Goal: Contribute content: Contribute content

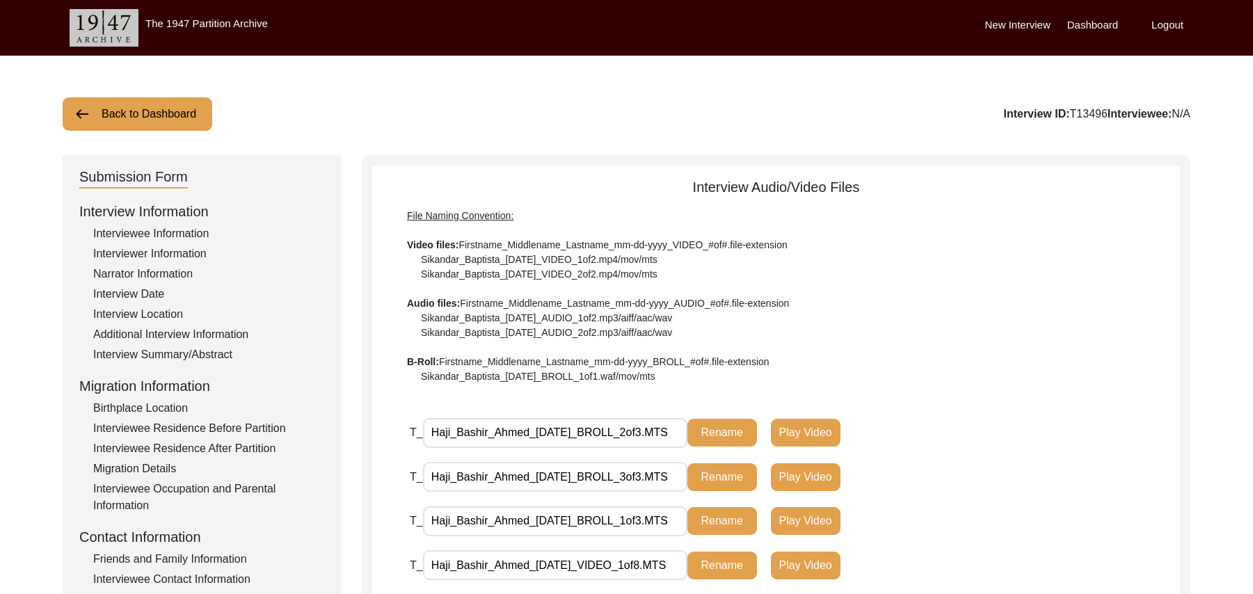
scroll to position [410, 0]
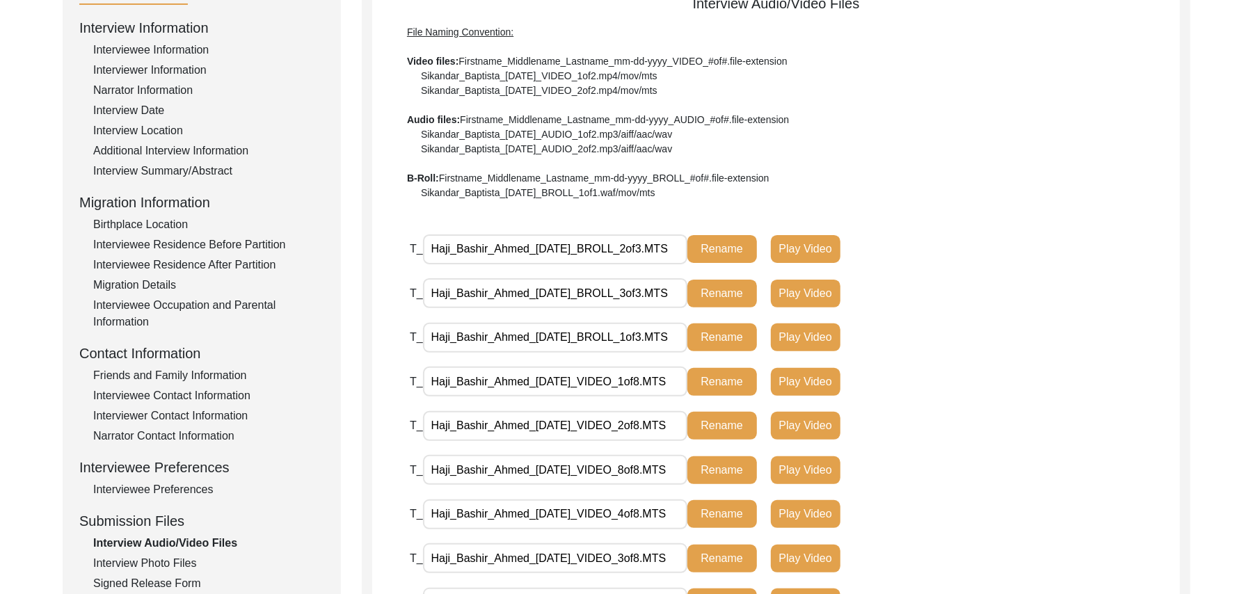
scroll to position [174, 0]
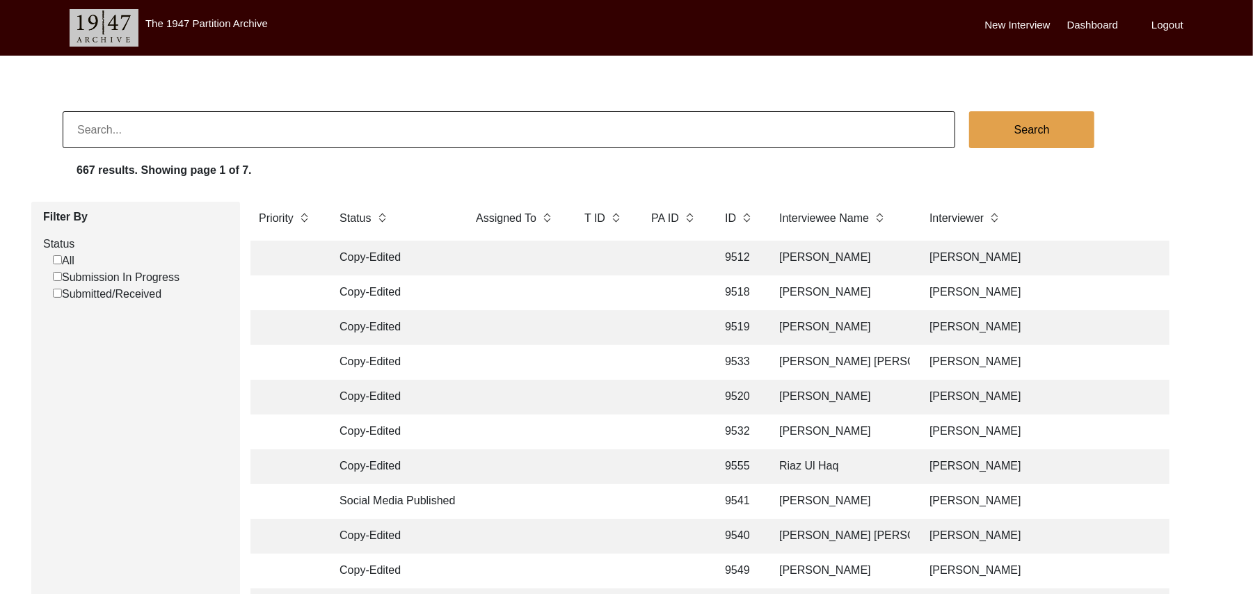
click at [57, 277] on input "Submission In Progress" at bounding box center [57, 276] width 9 height 9
checkbox input "false"
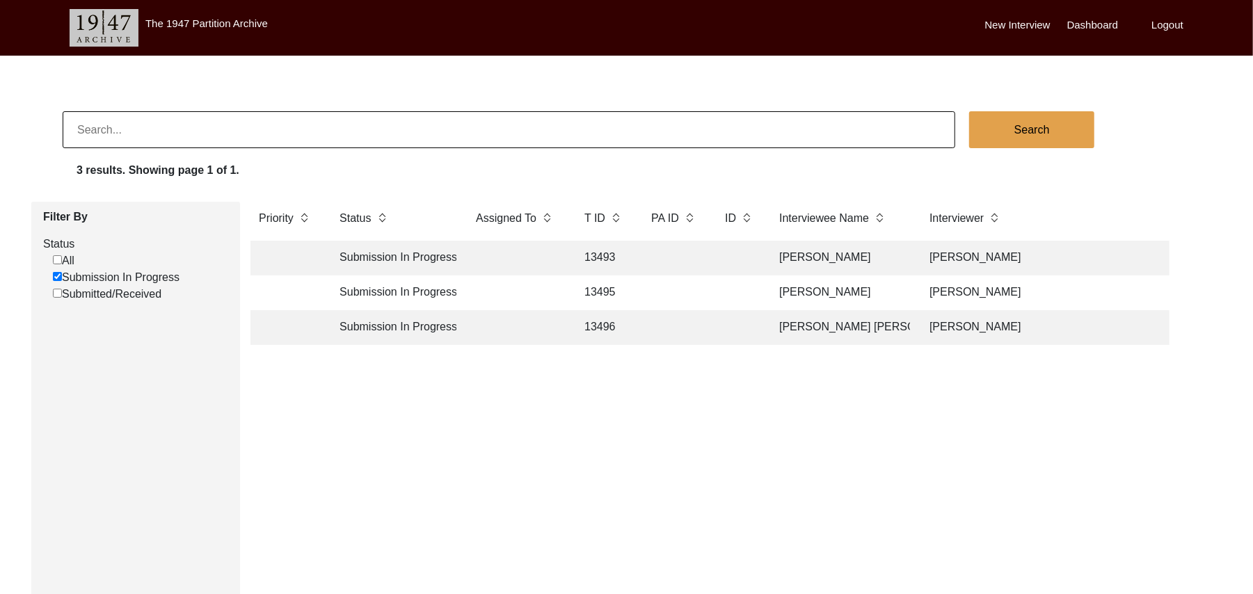
click at [604, 287] on td "13495" at bounding box center [604, 292] width 56 height 35
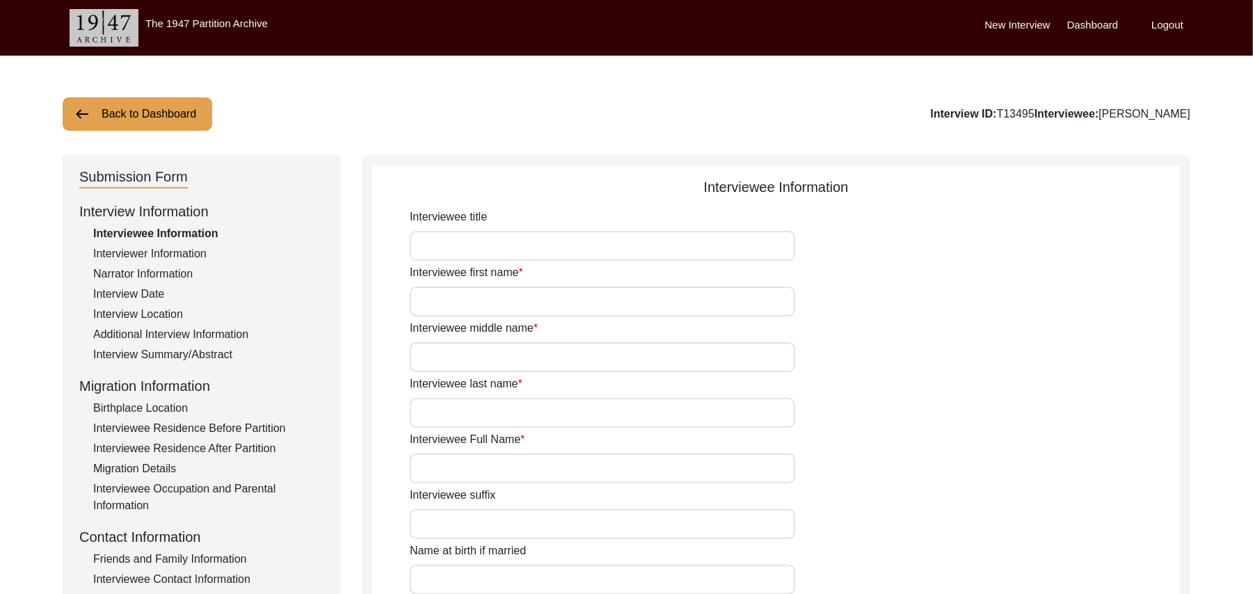
type input "Mr"
type input "Rehmat"
type input "Ali"
type input "Mehr"
type input "Rehmat Ali"
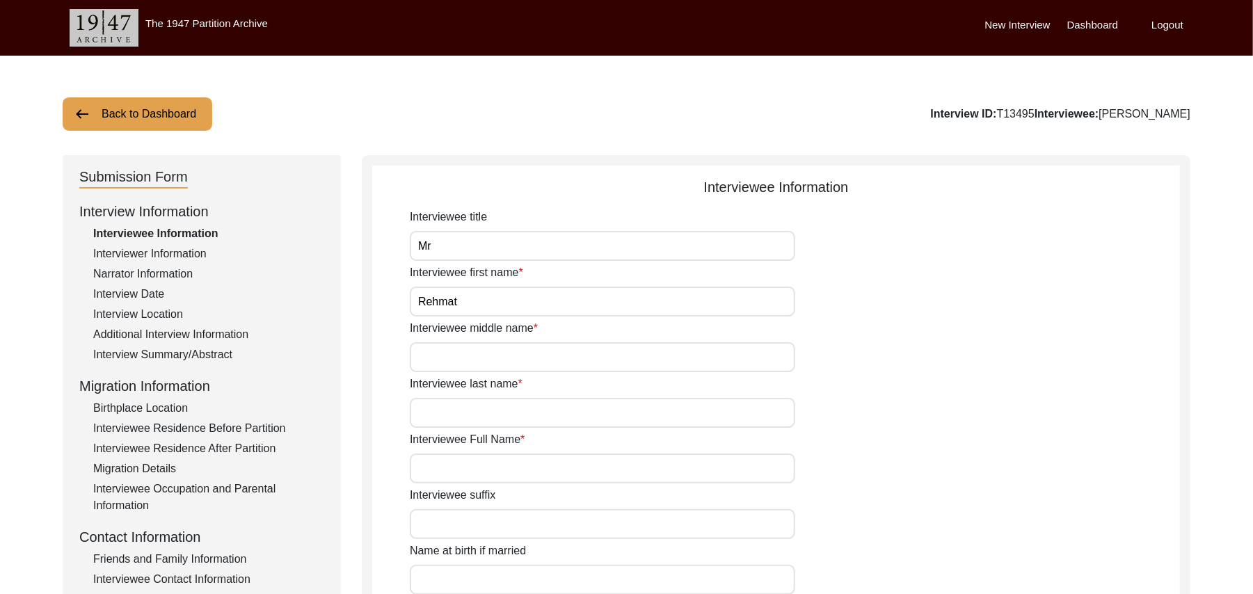
type input "N/A"
type input "Rehmat Ali"
type input "1923"
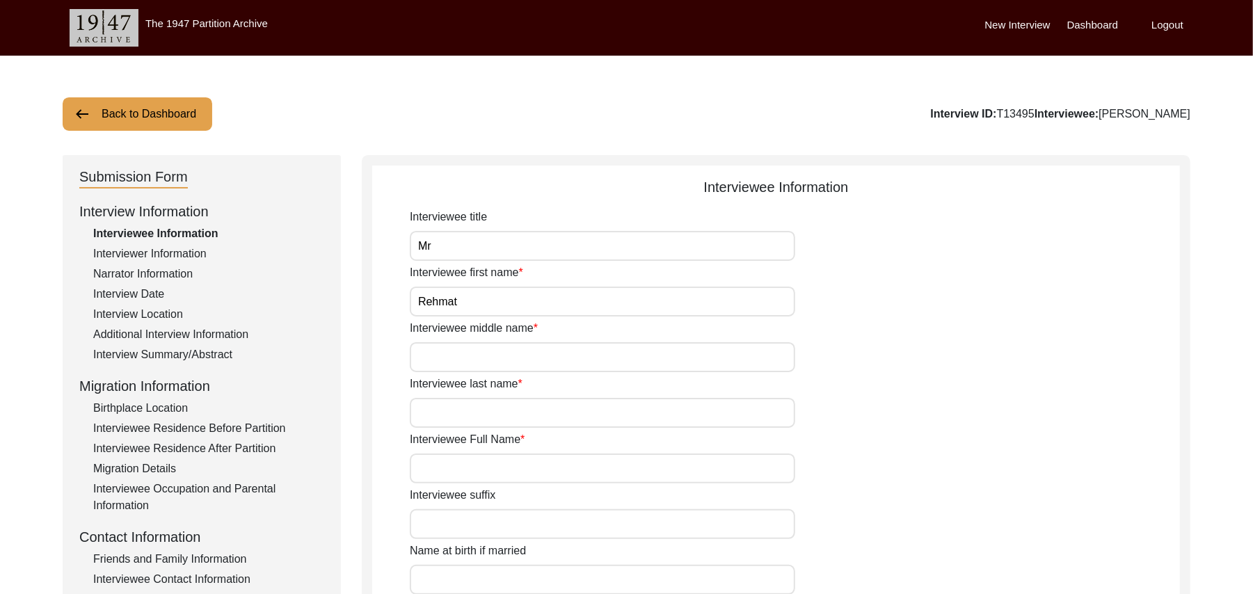
type input "102 Years"
type input "Islam"
type input "N/A"
type textarea "N/A"
type input "Punjabi"
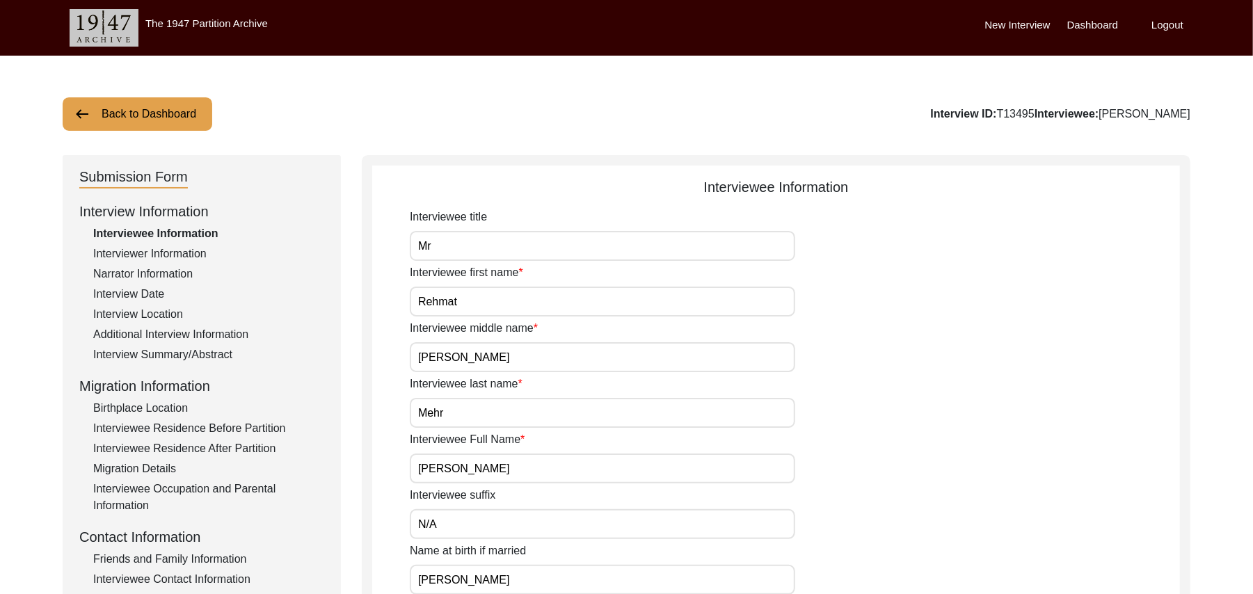
type input "Malwai"
type input "Male"
type input "Araein"
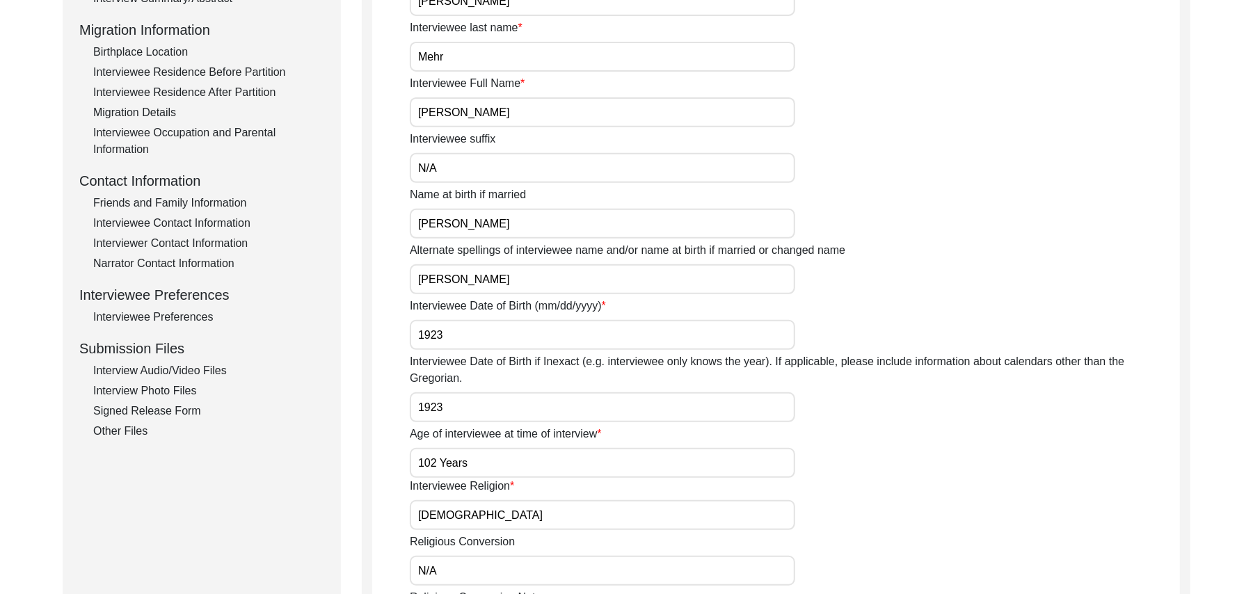
scroll to position [376, 0]
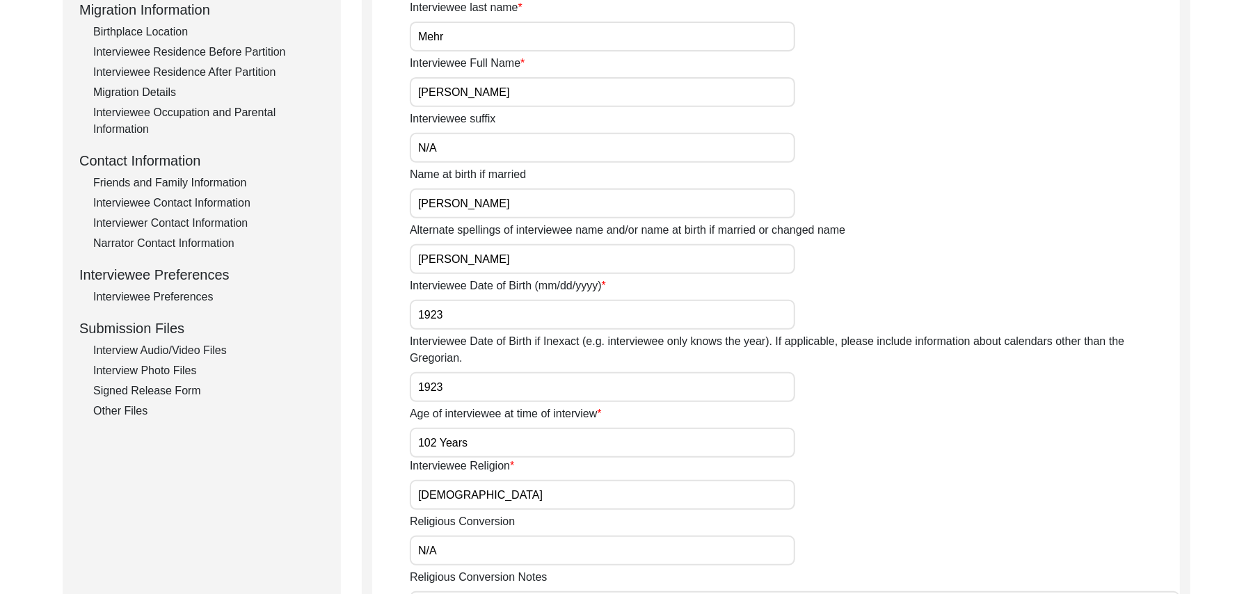
click at [191, 390] on div "Signed Release Form" at bounding box center [208, 391] width 231 height 17
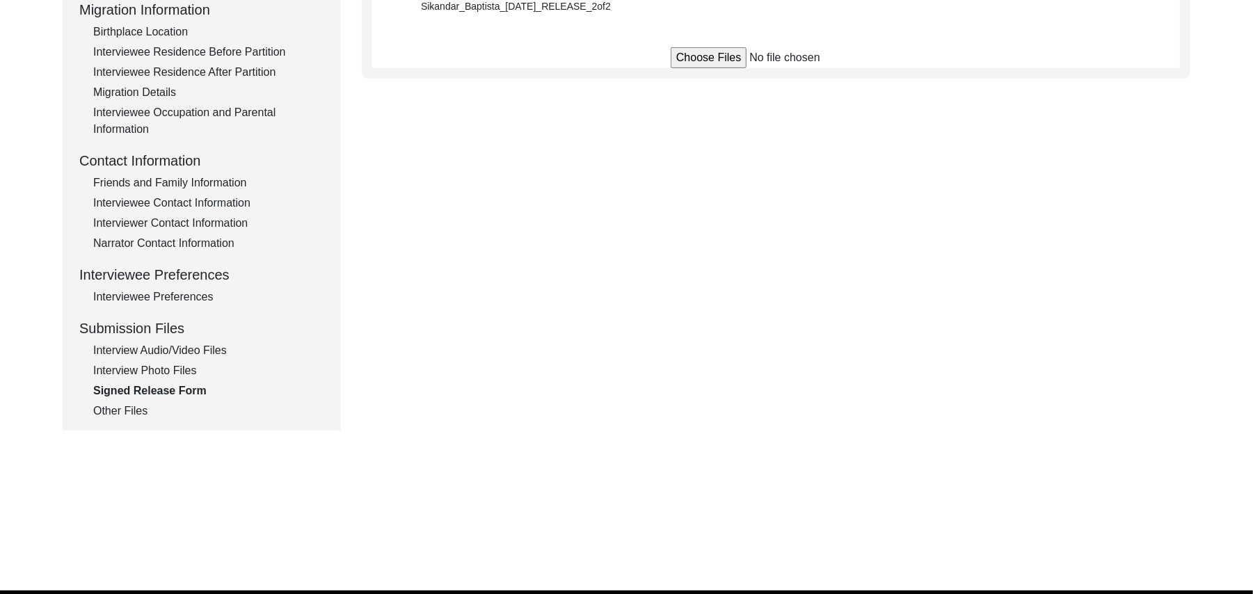
click at [690, 59] on input "file" at bounding box center [776, 57] width 211 height 21
type input "C:\fakepath\Rehmat_Ali_08-15-2025_RELEASE_1of2.jpg"
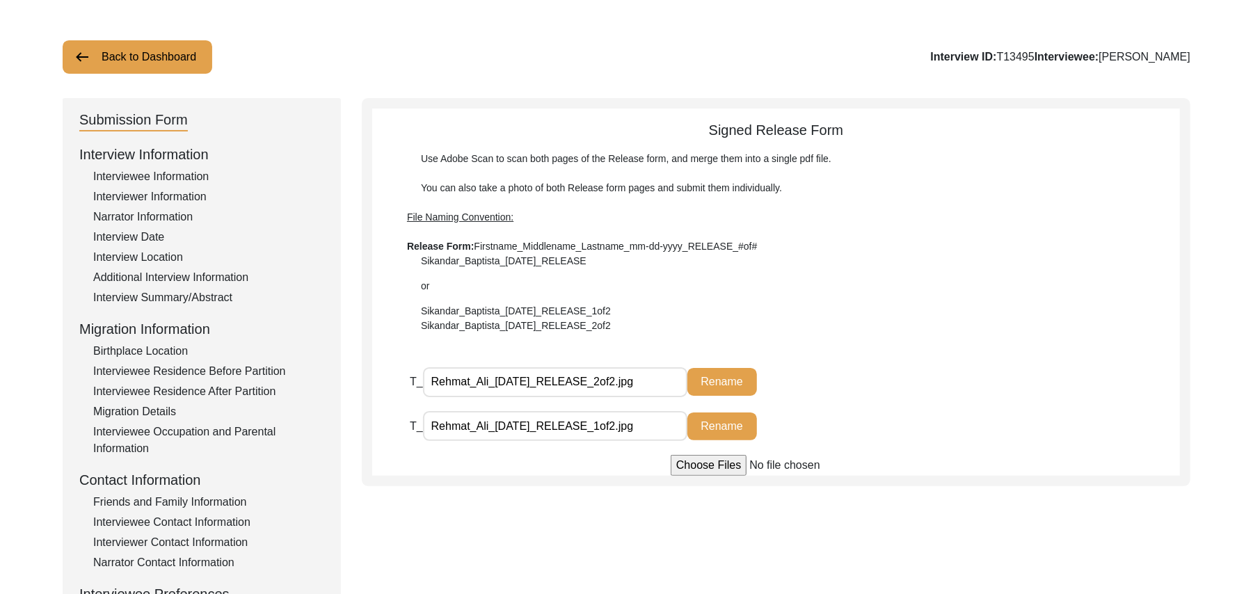
scroll to position [39, 0]
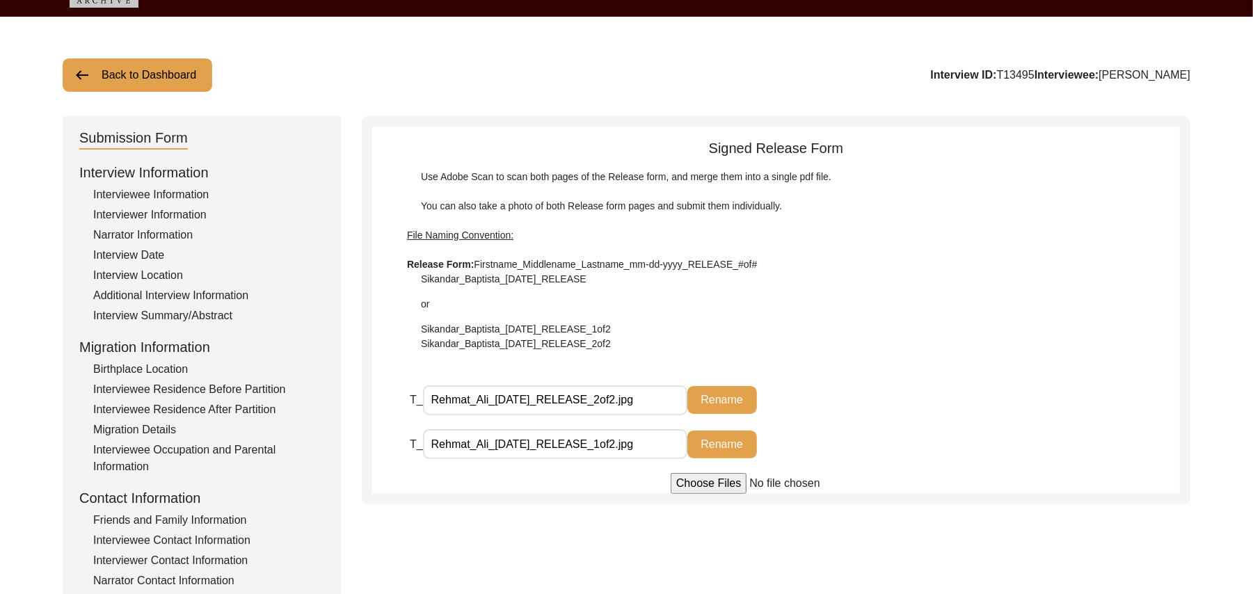
click at [186, 78] on button "Back to Dashboard" at bounding box center [138, 74] width 150 height 33
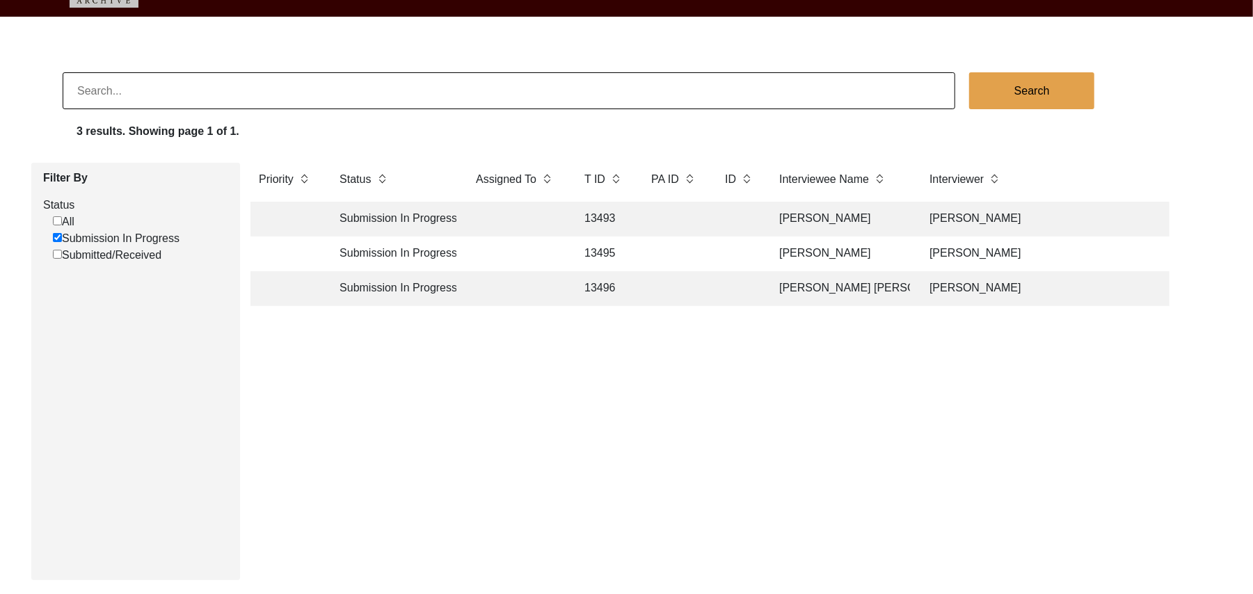
click at [607, 288] on td "13496" at bounding box center [604, 288] width 56 height 35
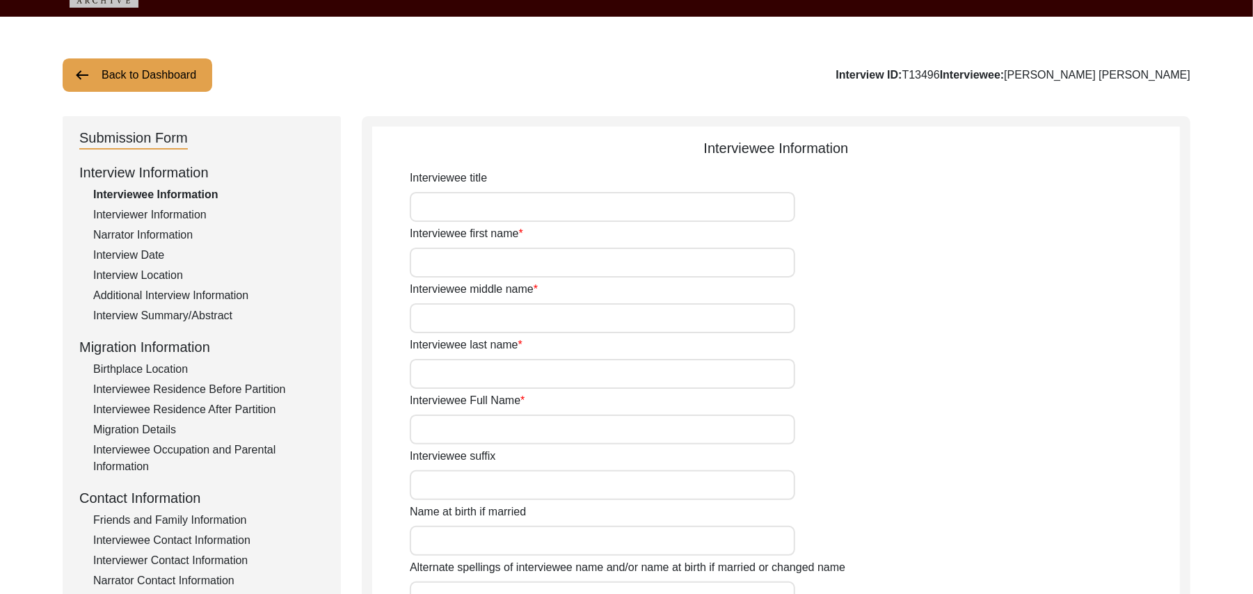
type input "Mr"
type input "Bashir"
type input "Ahmed"
type input "Ansari"
type input "Haji Bashir Ahmed Ansari"
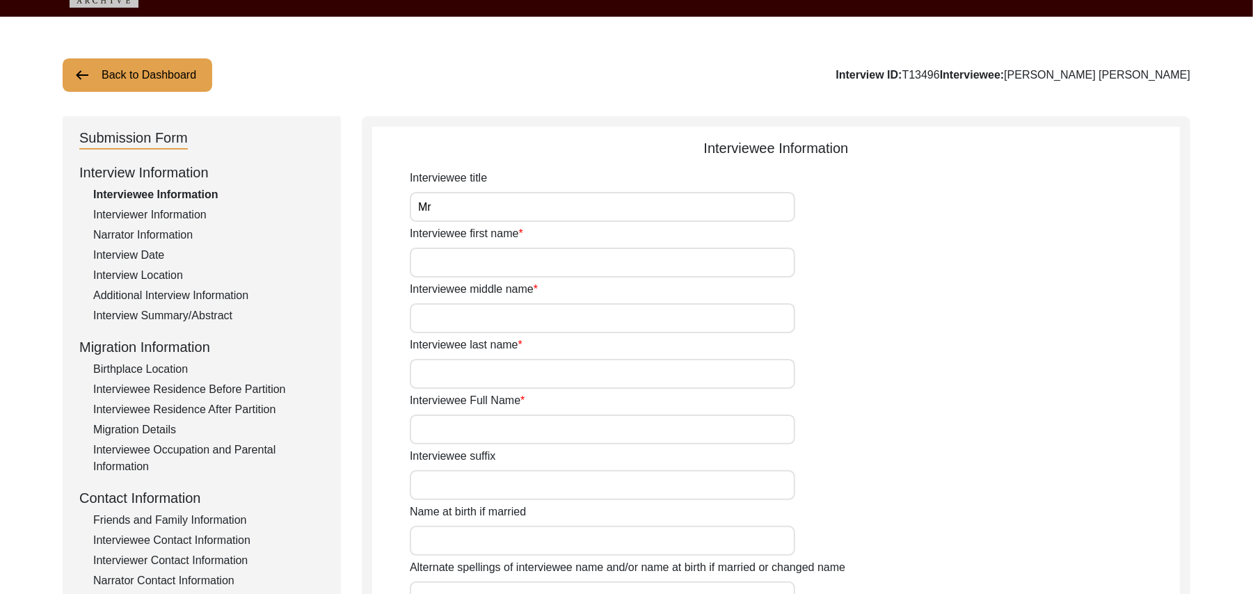
type input "N/A"
type input "Bashir Ahmed"
type input "1946"
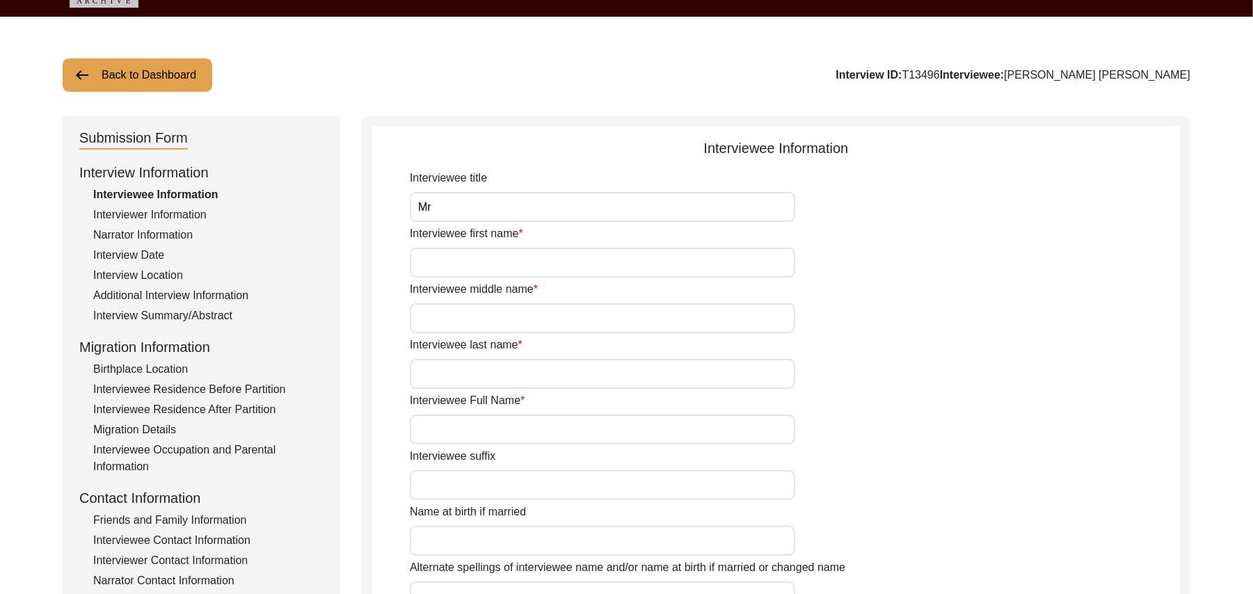
type input "79 Years"
type input "Islam"
type input "N/A"
type textarea "N/A"
type input "Punjabi"
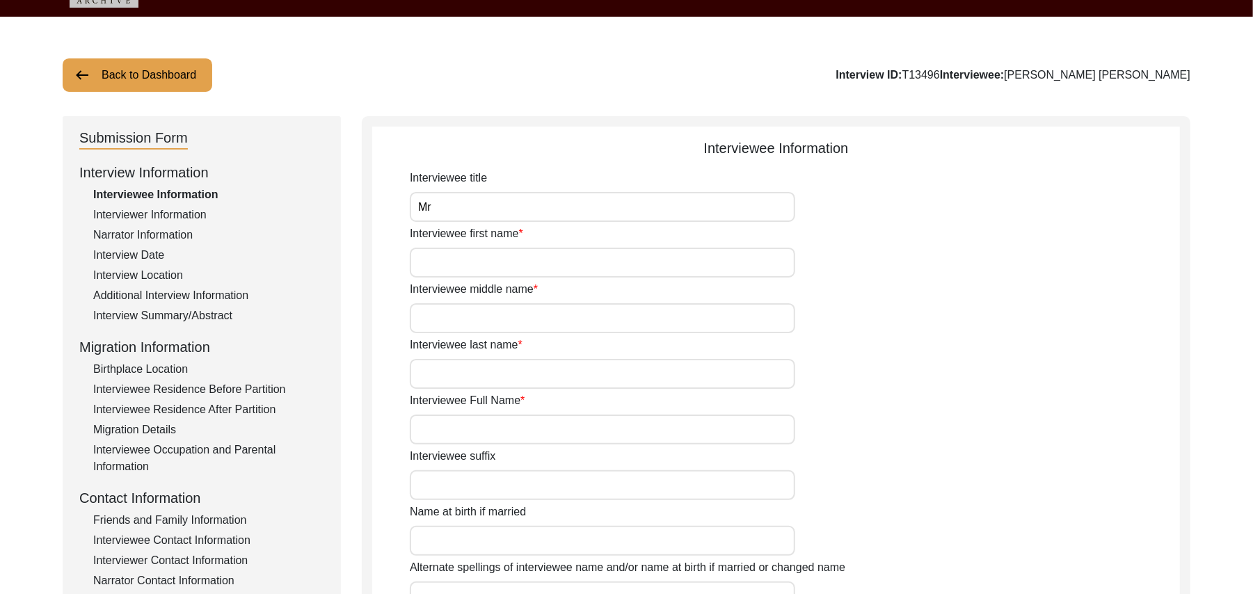
type input "Malwai"
type input "Male"
type input "Ansari (Weavers)"
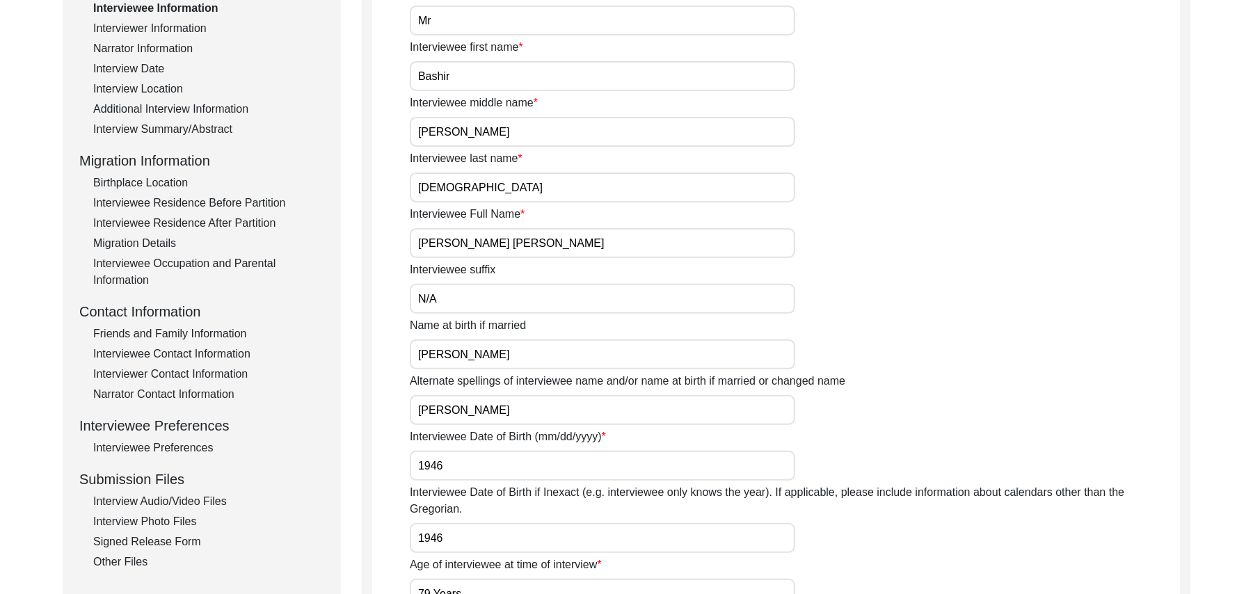
scroll to position [522, 0]
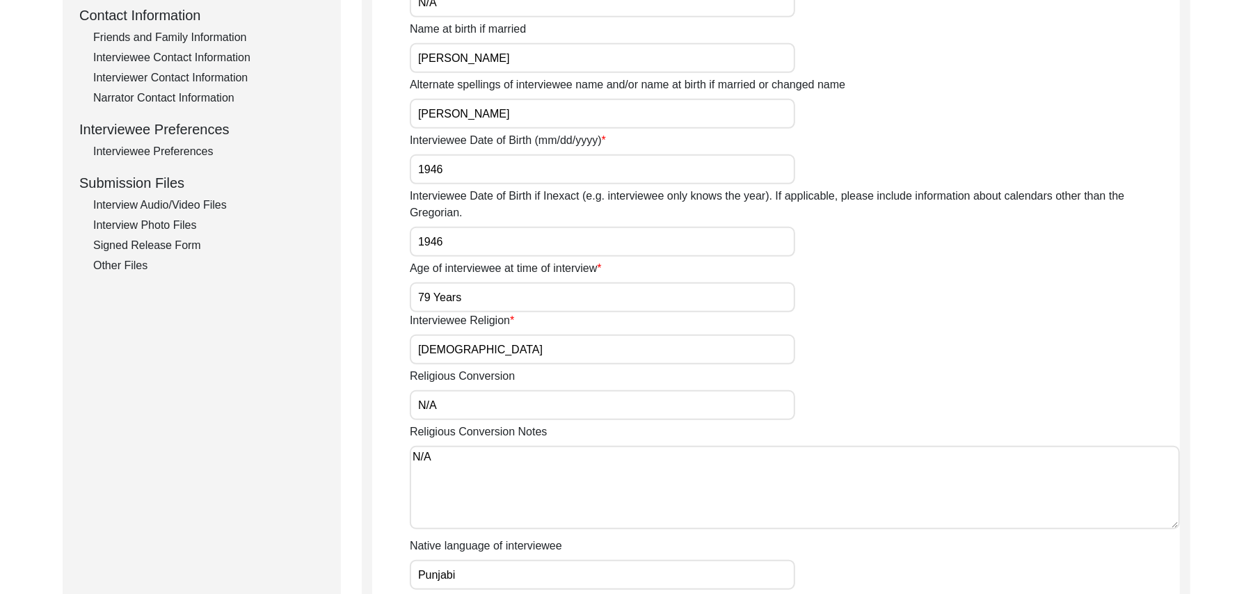
click at [157, 243] on div "Signed Release Form" at bounding box center [208, 245] width 231 height 17
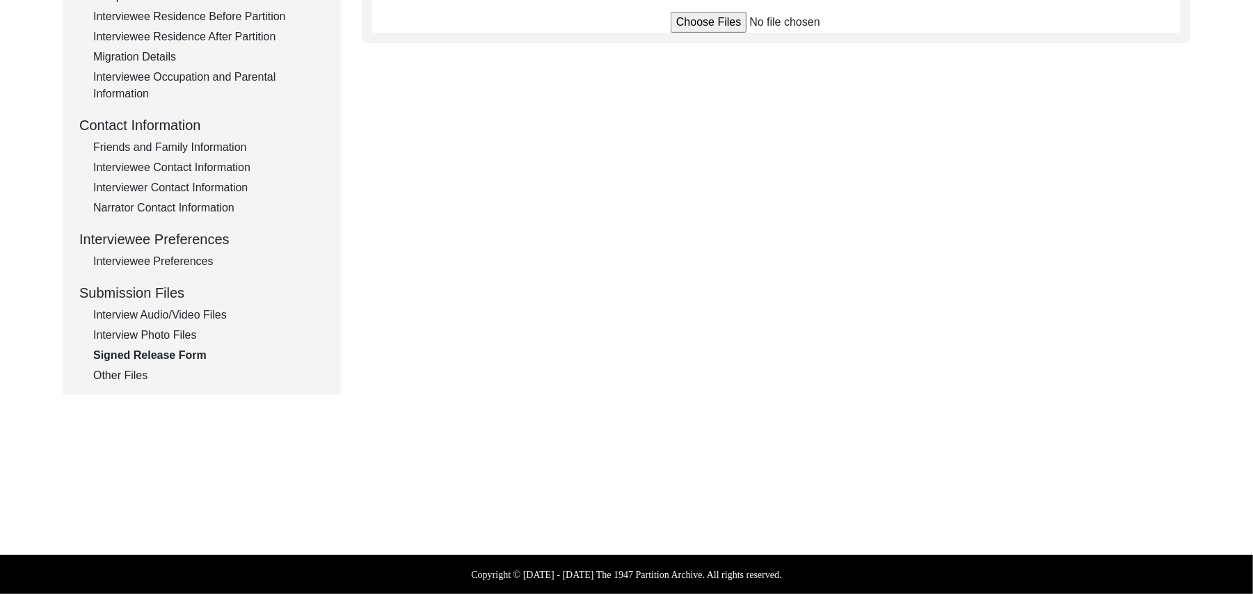
scroll to position [410, 0]
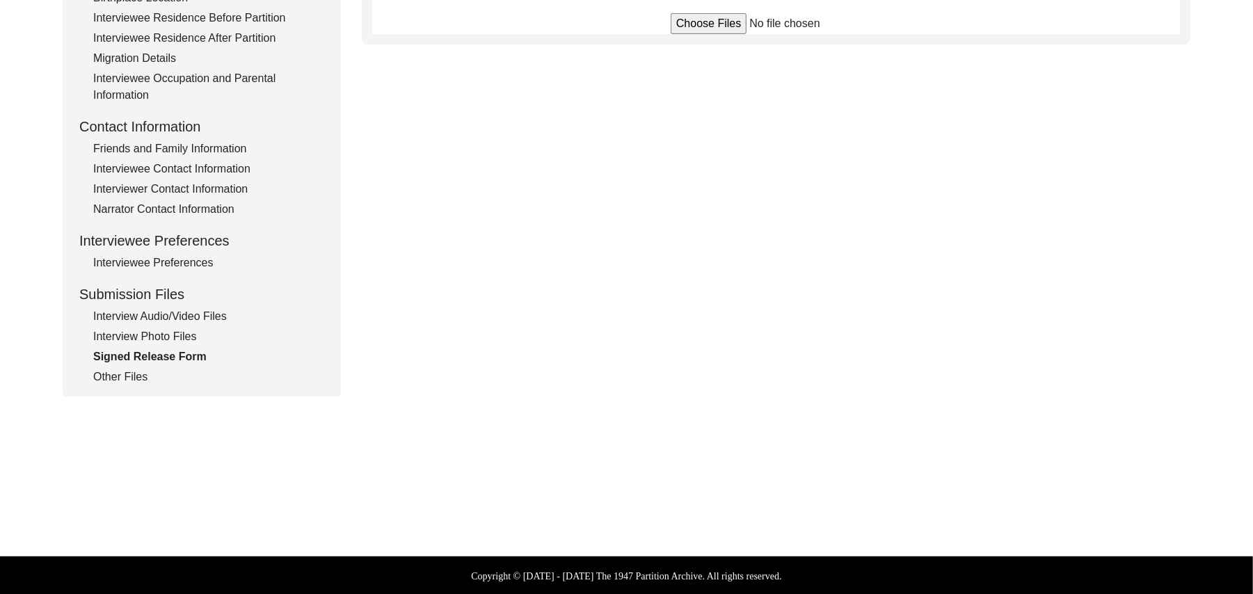
click at [682, 23] on input "file" at bounding box center [776, 23] width 211 height 21
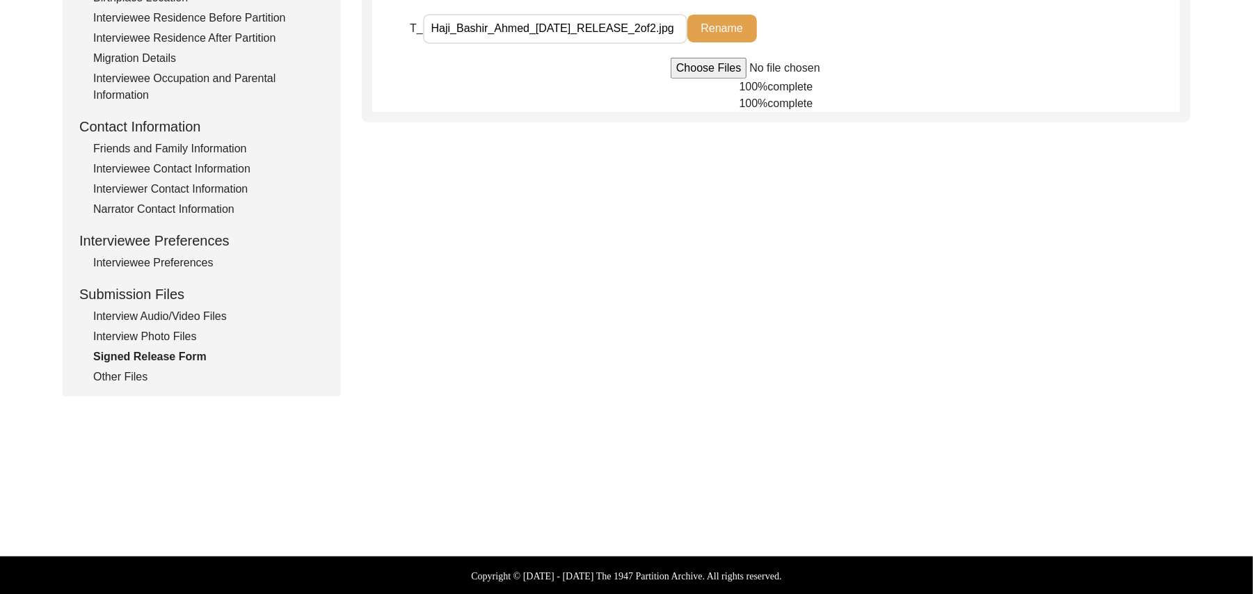
click at [689, 67] on input "file" at bounding box center [776, 68] width 211 height 21
type input "C:\fakepath\Haji_Bashir_Ahmed_08-15-2025_RELEASE_1of2.jpg"
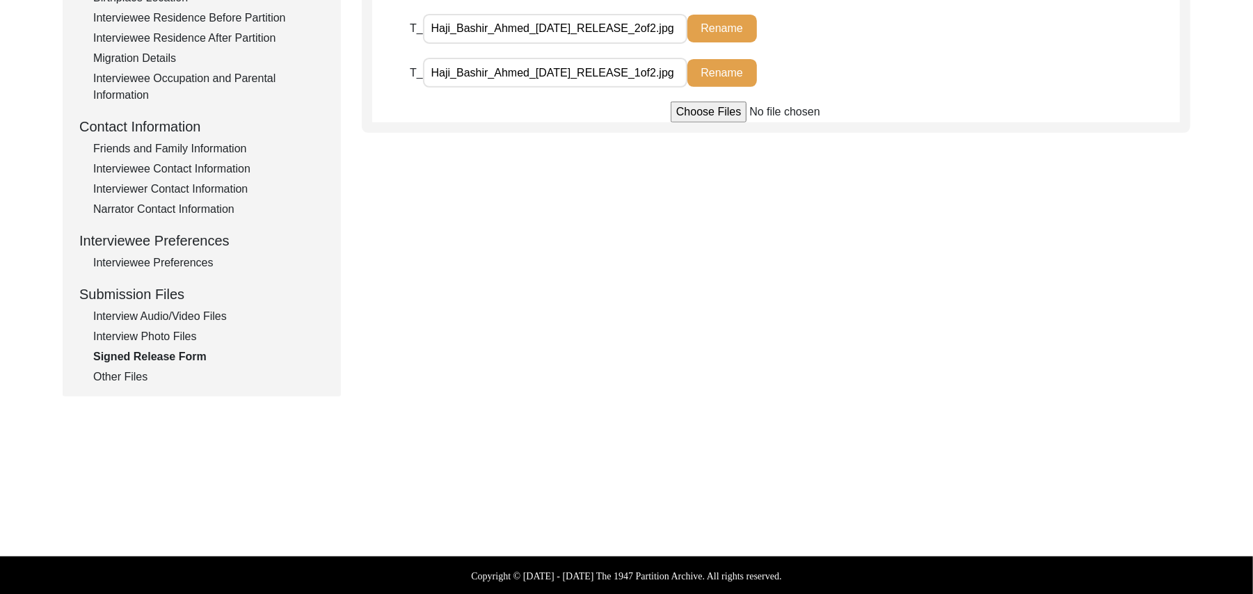
click at [190, 335] on div "Interview Photo Files" at bounding box center [208, 336] width 231 height 17
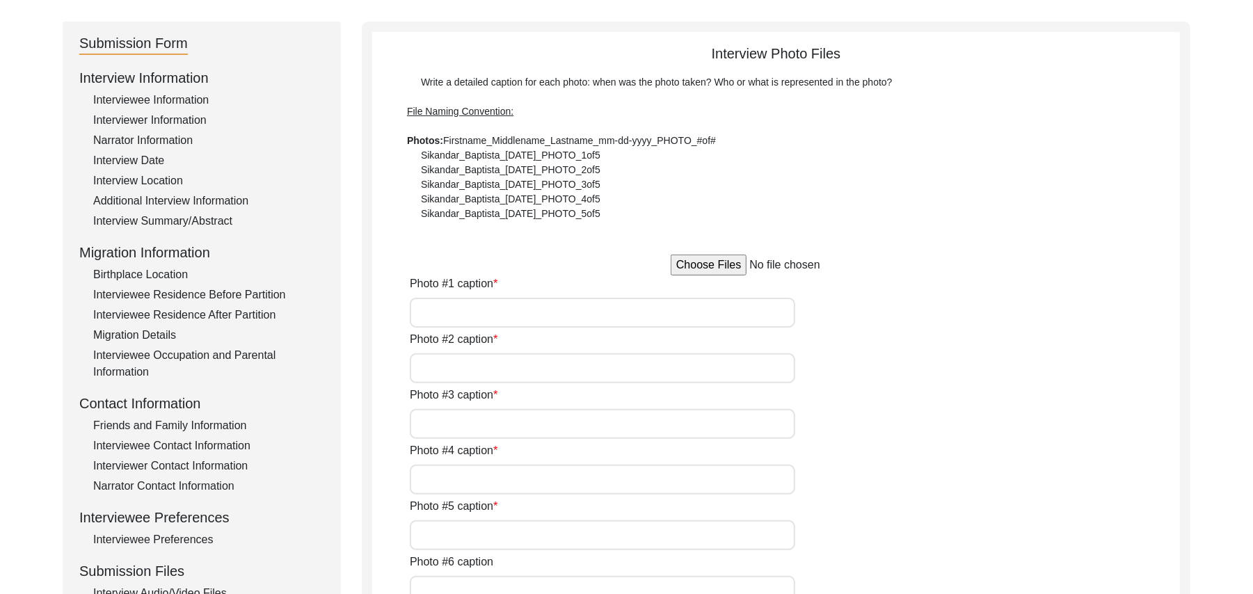
scroll to position [131, 0]
click at [710, 262] on input "file" at bounding box center [776, 267] width 211 height 21
type input "C:\fakepath\Haji_Bashir_Ahmed_08-14-2025_PHOTO_1of5.jpg"
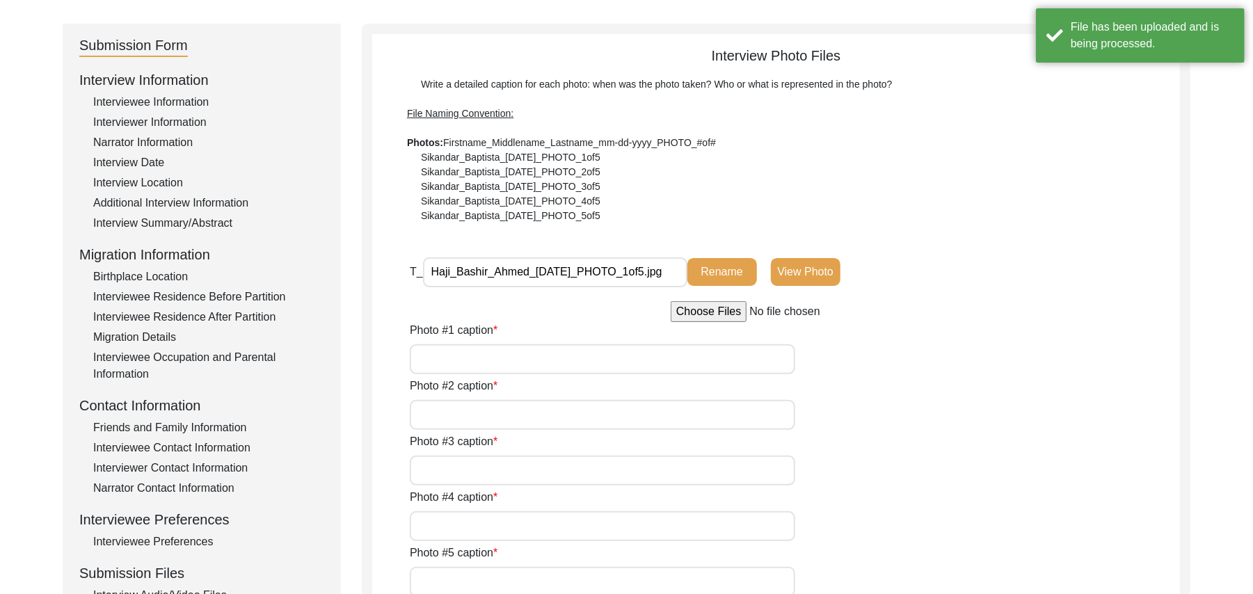
click at [691, 310] on input "file" at bounding box center [776, 311] width 211 height 21
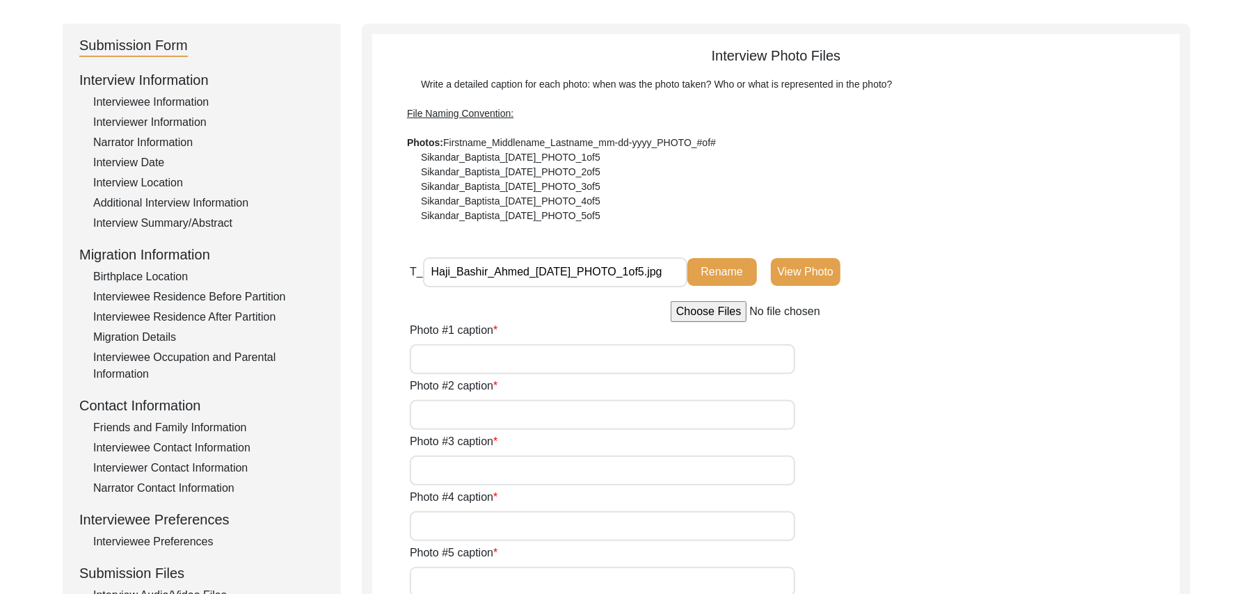
type input "C:\fakepath\Haji_Bashir_Ahmed_08-15-2025_PHOTO_2of5.jpg"
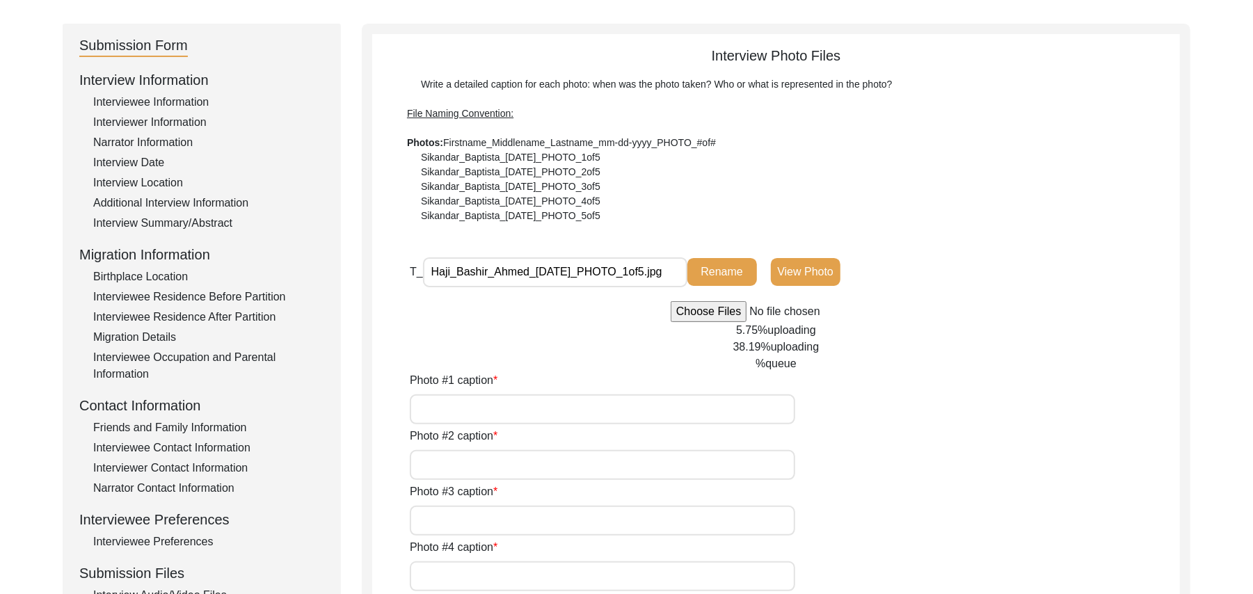
click at [554, 410] on input "Photo #1 caption" at bounding box center [602, 409] width 385 height 30
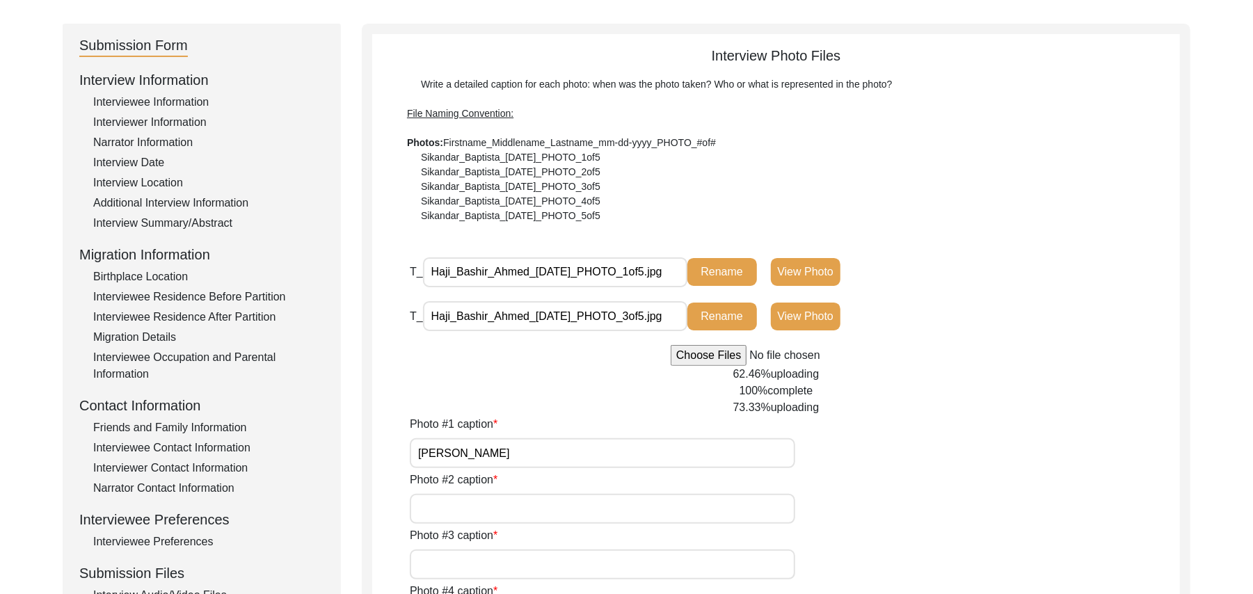
type input "Haji Bashir Ahmed"
click at [502, 506] on input "Photo #2 caption" at bounding box center [602, 509] width 385 height 30
paste input "Haji Bashir Ahmed"
type input "Haji Bashir Ahmed"
click at [488, 555] on input "Photo #3 caption" at bounding box center [602, 565] width 385 height 30
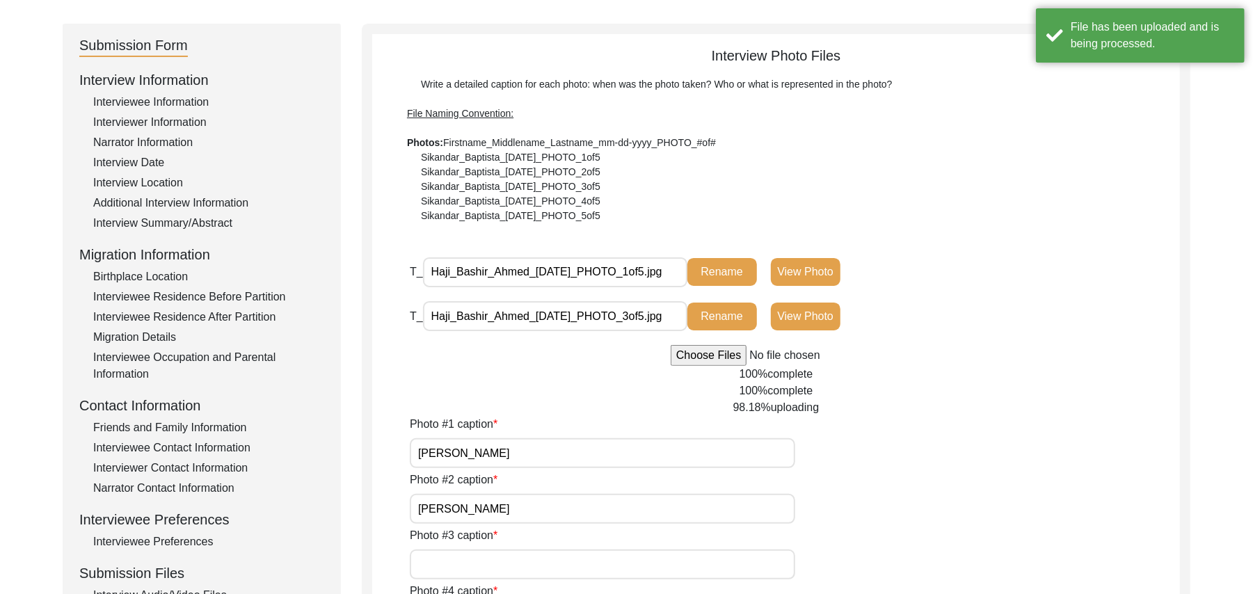
paste input "Haji Bashir Ahmed"
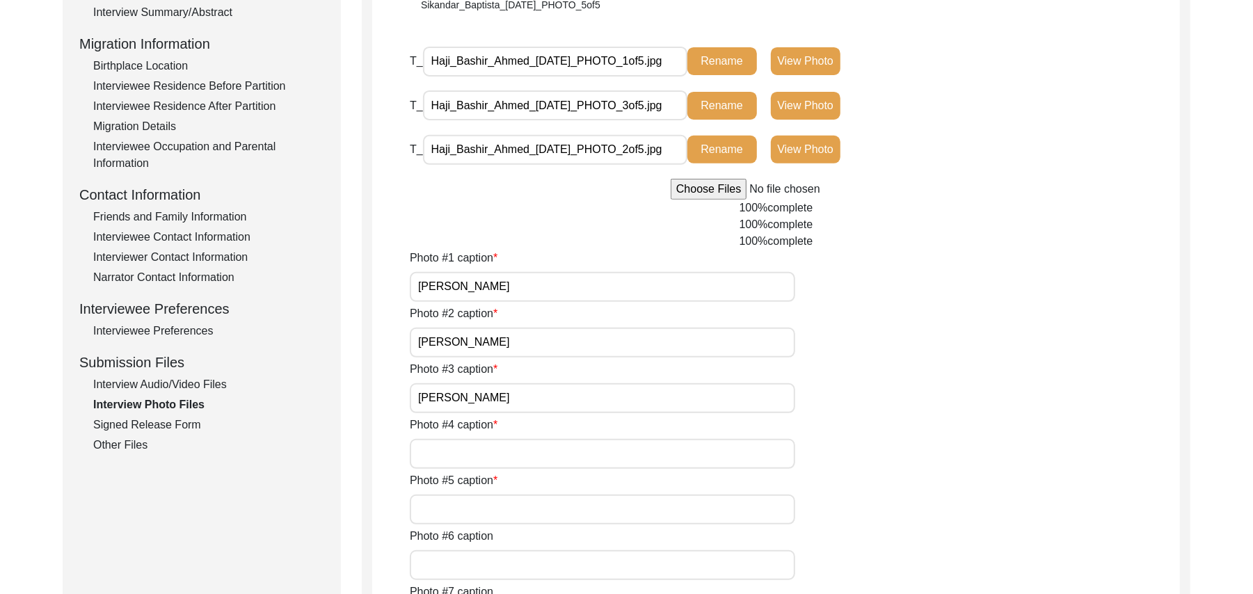
scroll to position [379, 0]
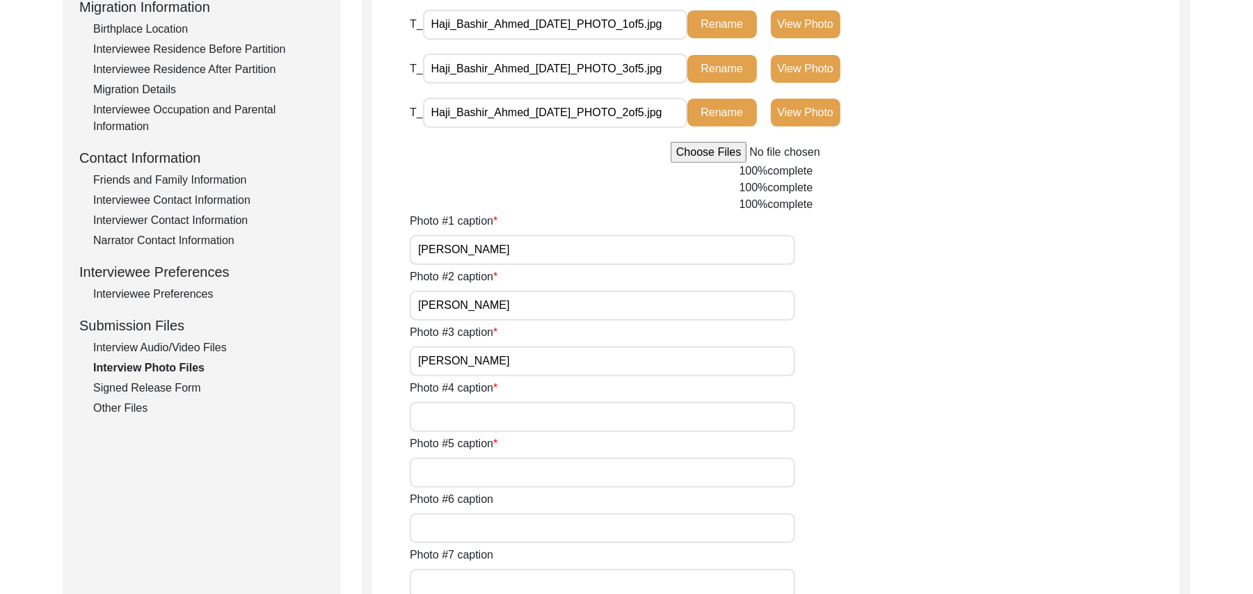
type input "Haji Bashir Ahmed"
click at [540, 426] on input "Photo #4 caption" at bounding box center [602, 417] width 385 height 30
paste input "Haji Bashir Ahmed"
type input "Haji Bashir Ahmed"
click at [488, 474] on input "Photo #5 caption" at bounding box center [602, 473] width 385 height 30
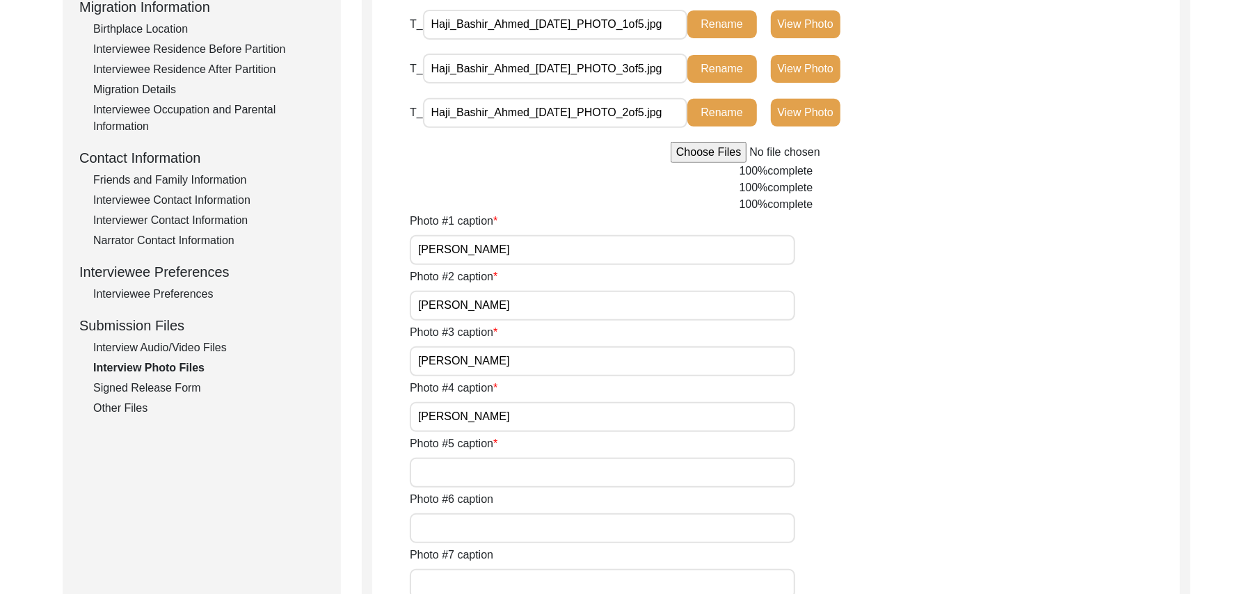
paste input "Haji Bashir Ahmed"
type input "Haji Bashir Ahmed"
click at [470, 524] on input "Photo #6 caption" at bounding box center [602, 528] width 385 height 30
type input "N/A"
click at [472, 585] on input "Photo #7 caption" at bounding box center [602, 584] width 385 height 30
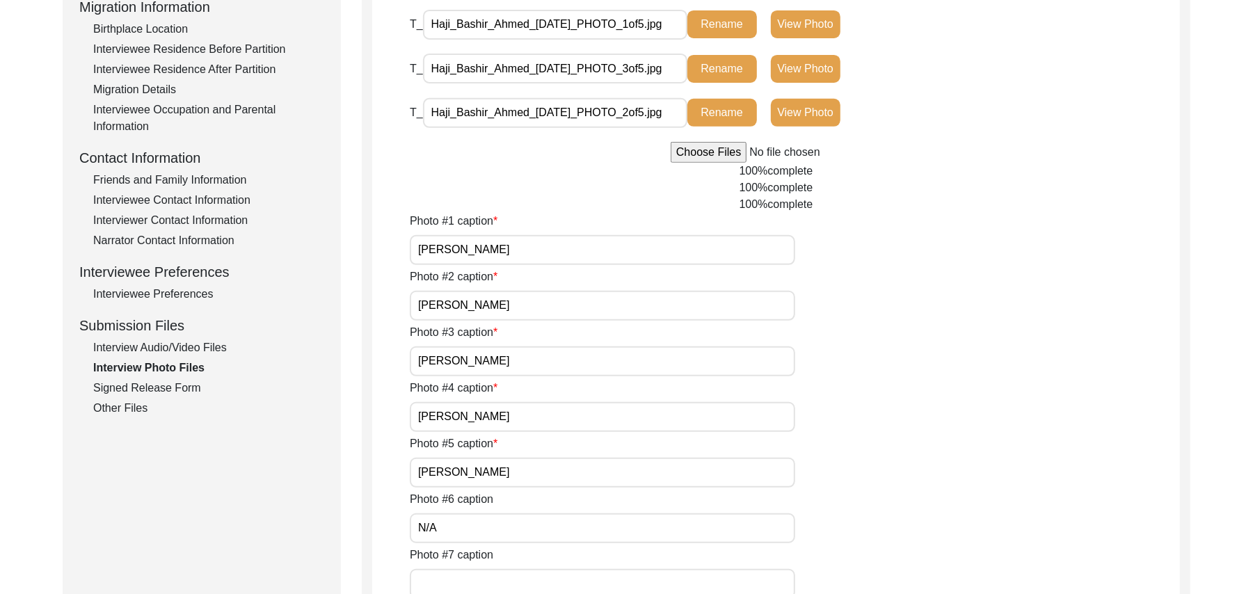
paste input "N/A"
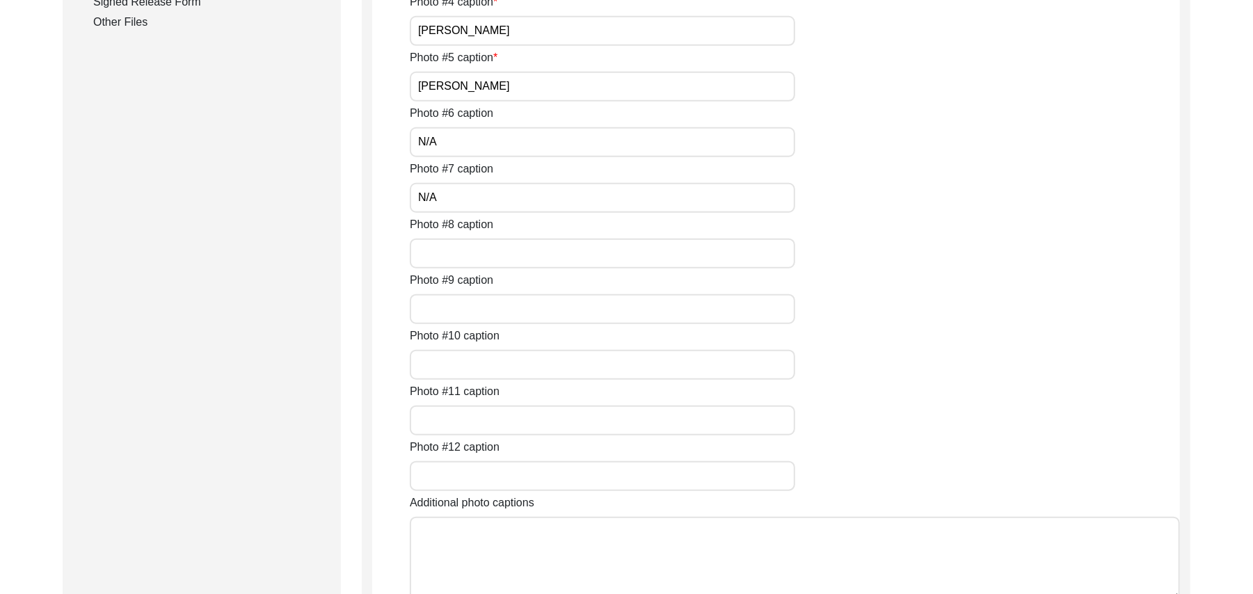
scroll to position [790, 0]
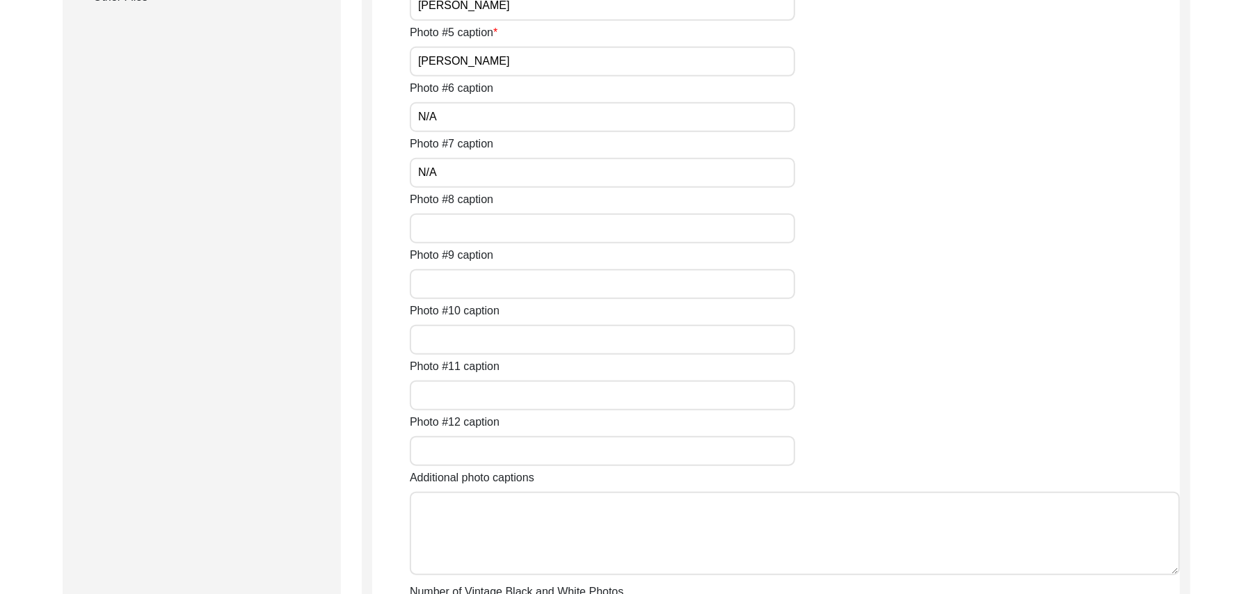
type input "N/A"
click at [499, 228] on input "Photo #8 caption" at bounding box center [602, 229] width 385 height 30
paste input "N/A"
type input "N/A"
click at [466, 288] on input "Photo #9 caption" at bounding box center [602, 284] width 385 height 30
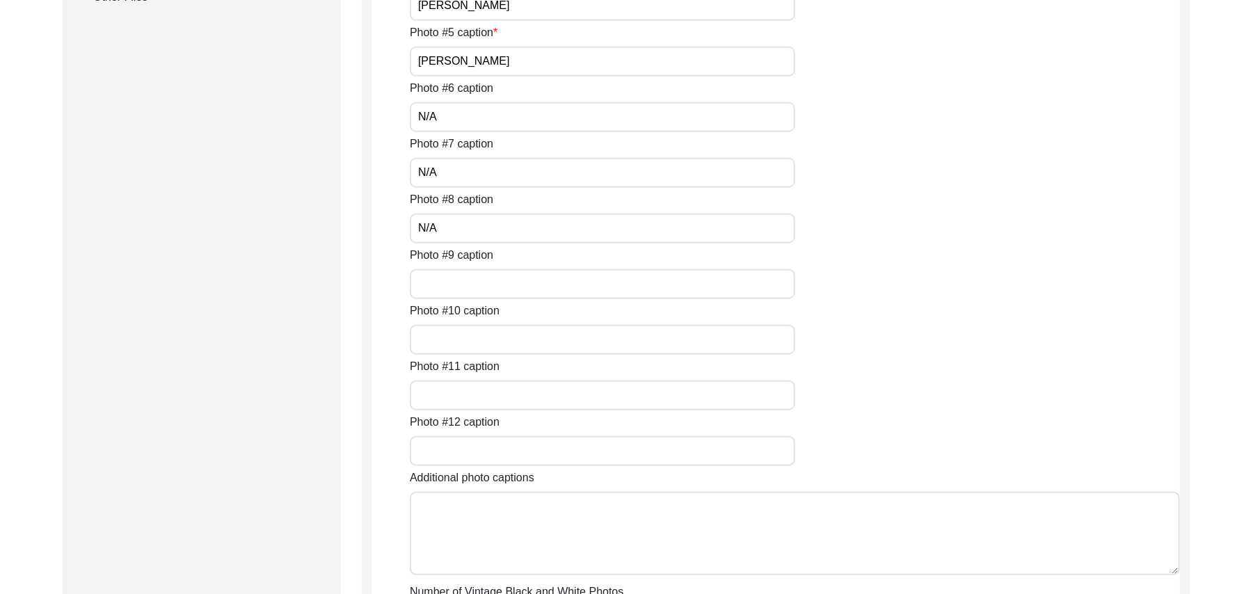
paste input "N/A"
type input "N/A"
click at [470, 344] on input "Photo #10 caption" at bounding box center [602, 340] width 385 height 30
paste input "N/A"
type input "N/A"
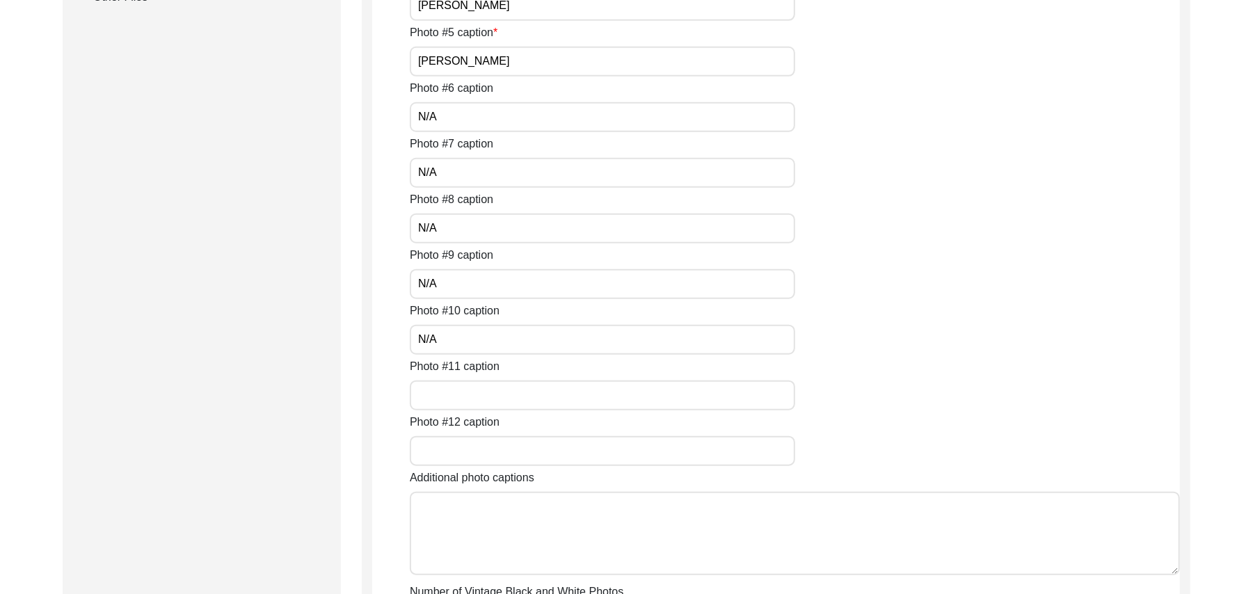
click at [473, 393] on input "Photo #11 caption" at bounding box center [602, 395] width 385 height 30
paste input "N/A"
type input "N/A"
click at [476, 449] on input "Photo #12 caption" at bounding box center [602, 451] width 385 height 30
paste input "N/A"
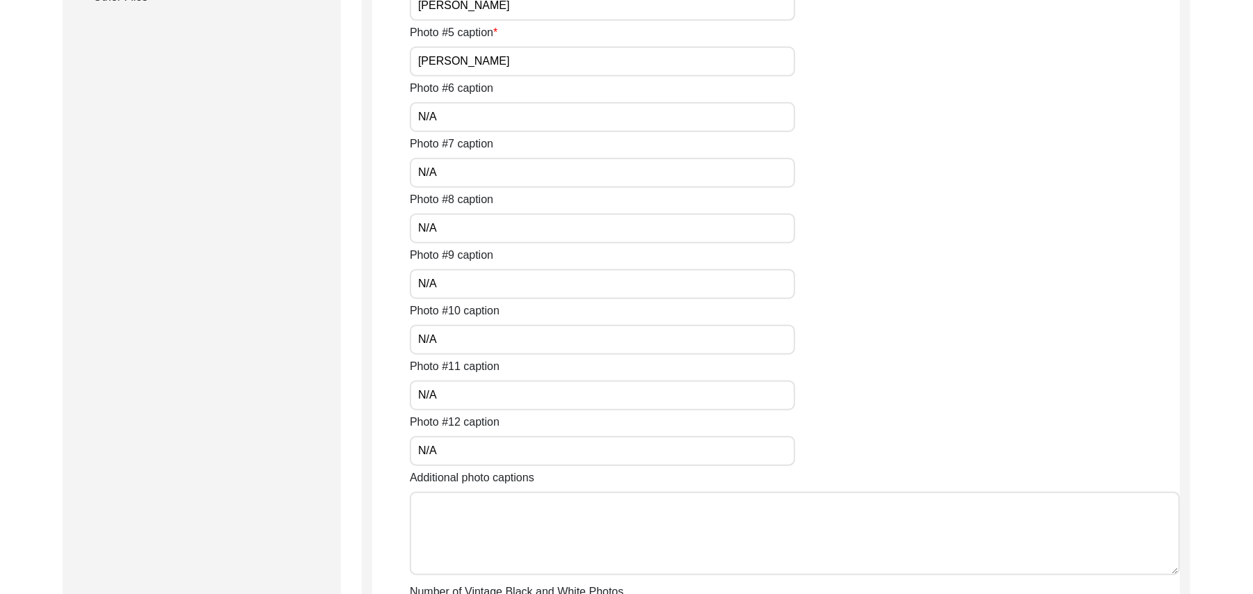
type input "N/A"
click at [482, 512] on textarea "Additional photo captions" at bounding box center [795, 533] width 770 height 83
paste textarea "N/A"
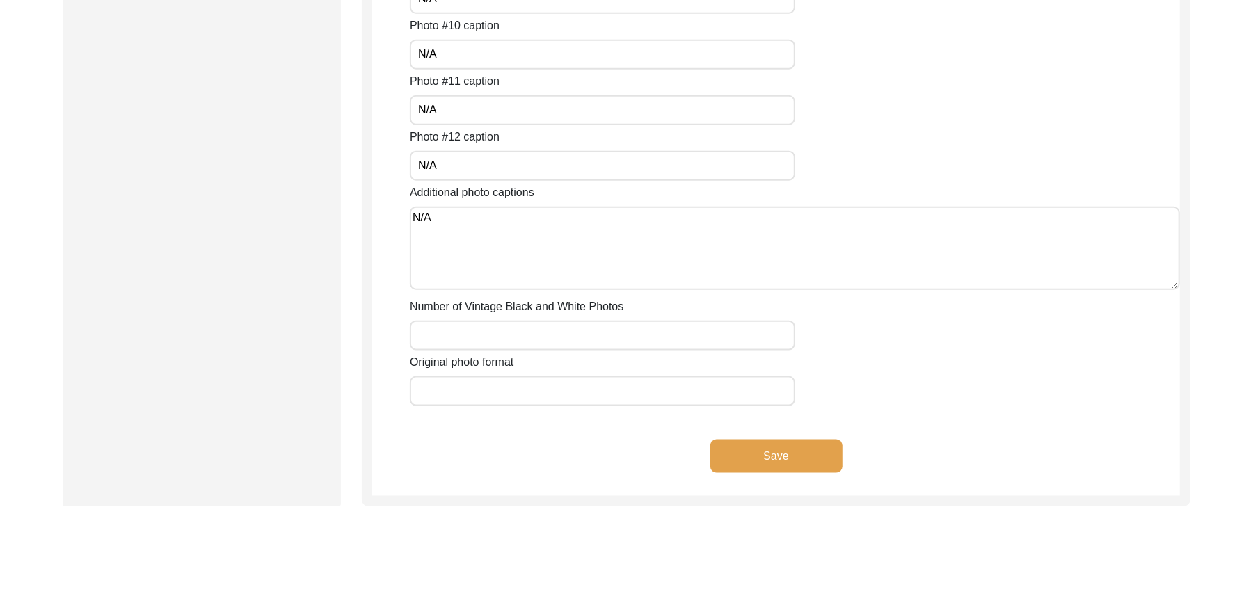
scroll to position [1113, 0]
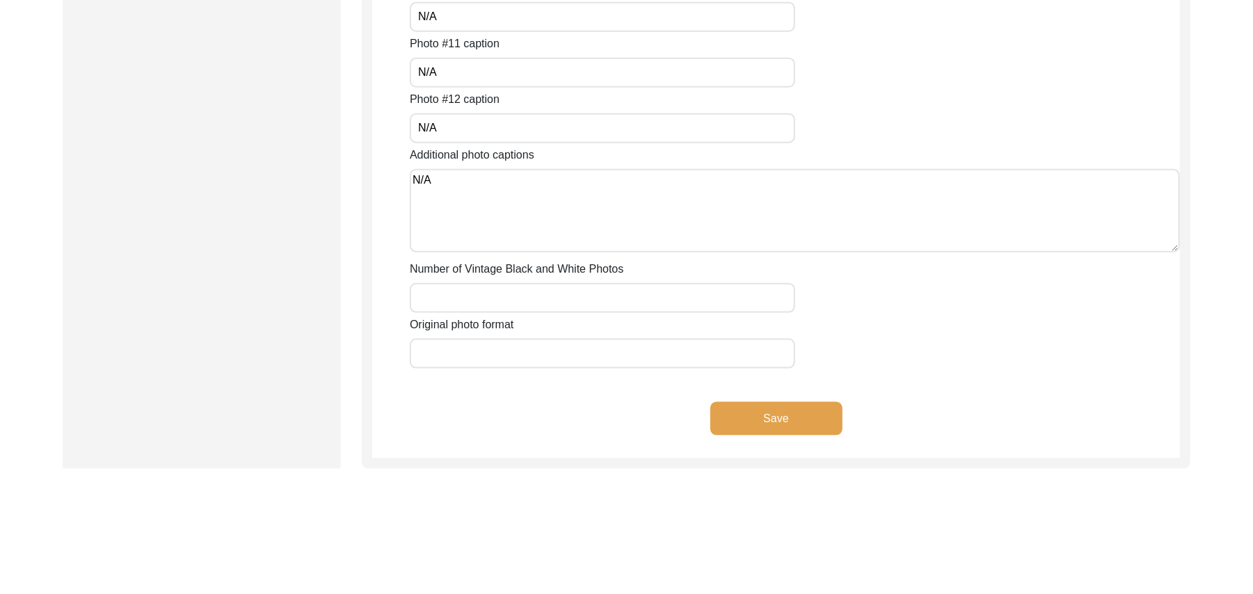
type textarea "N/A"
click at [474, 303] on input "Number of Vintage Black and White Photos" at bounding box center [602, 298] width 385 height 30
paste input "N/A"
type input "N/A"
click at [471, 365] on input "Original photo format" at bounding box center [602, 354] width 385 height 30
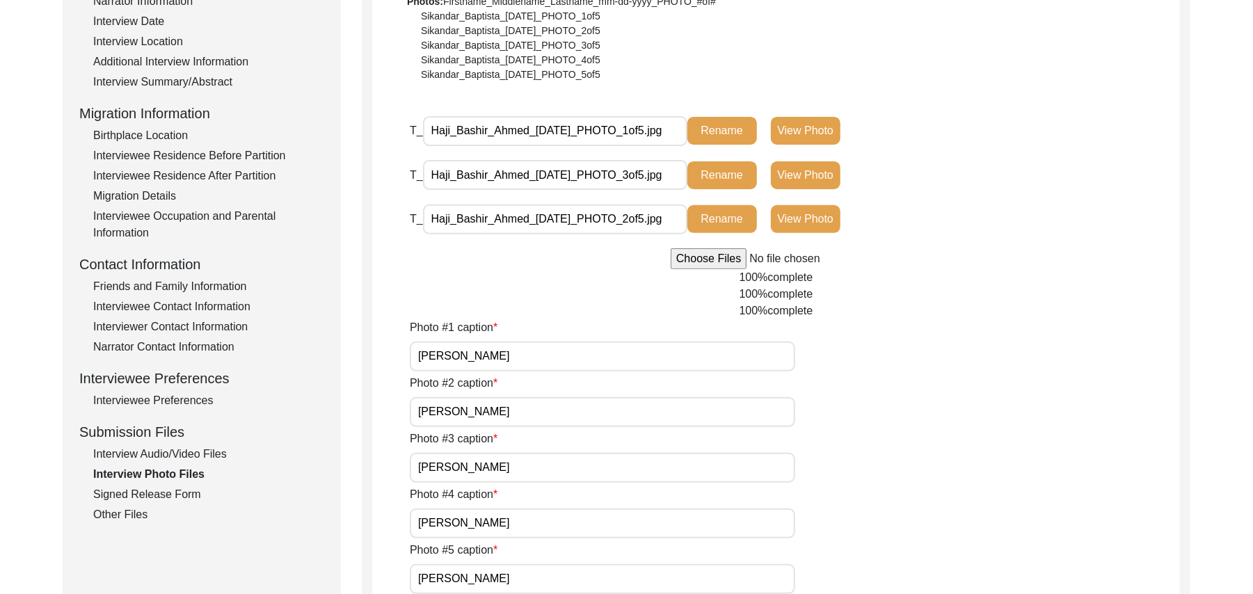
scroll to position [270, 0]
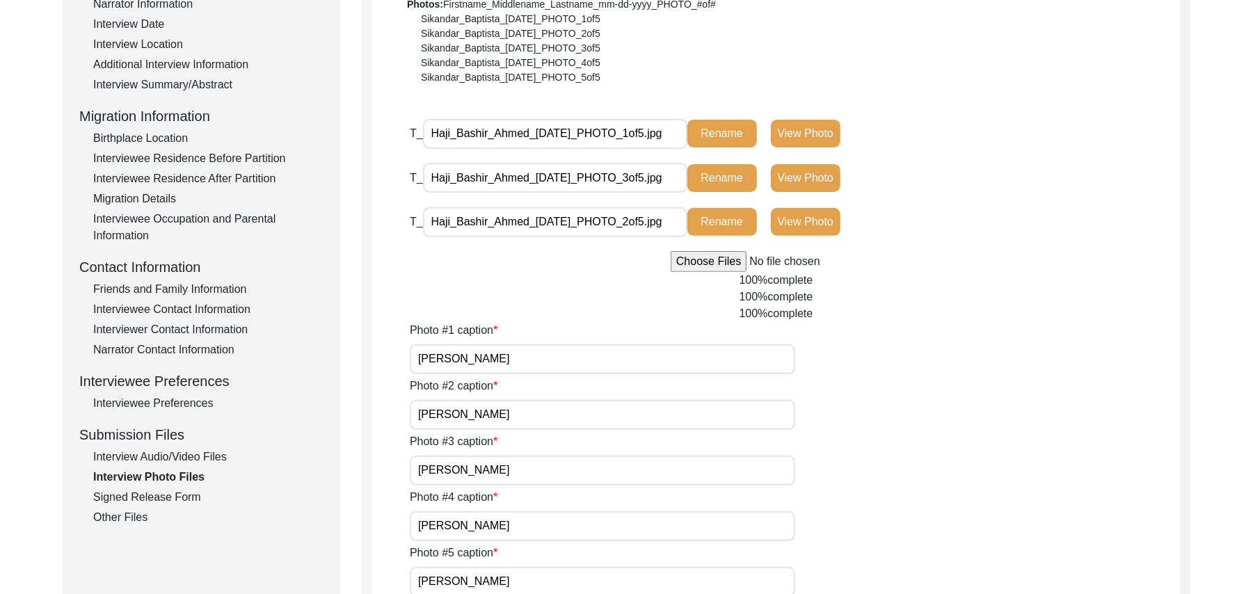
type input "JPG"
click at [722, 260] on input "file" at bounding box center [776, 261] width 211 height 21
type input "C:\fakepath\Haji_Bashir_Ahmed_08-15-2025_PHOTO_4of5.jpg"
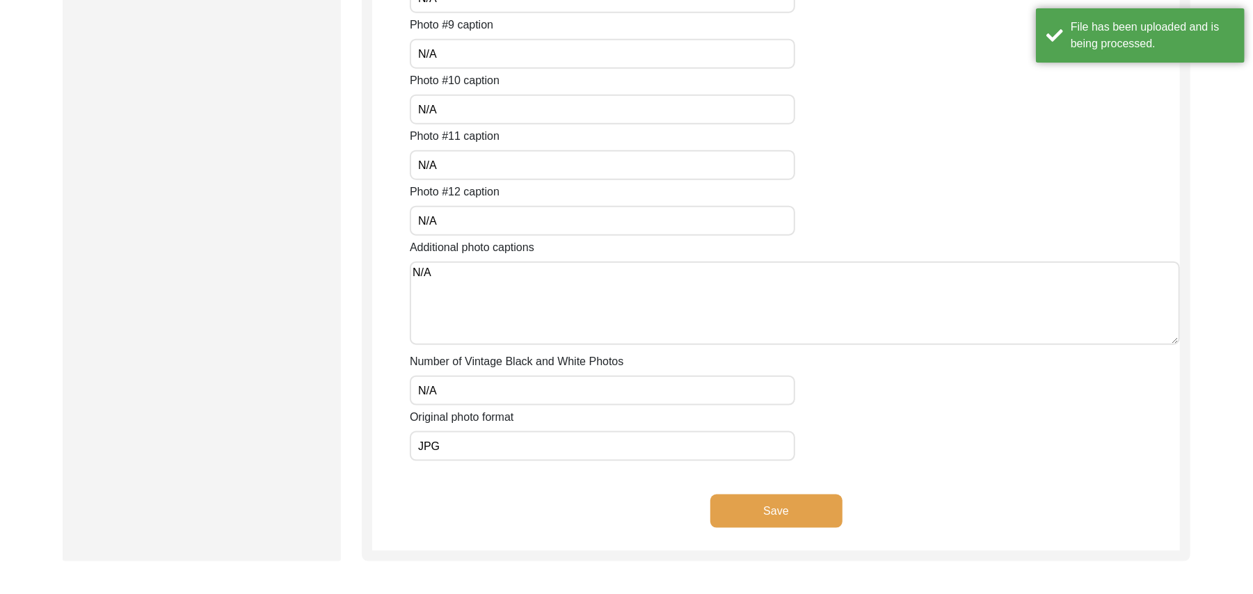
scroll to position [1178, 0]
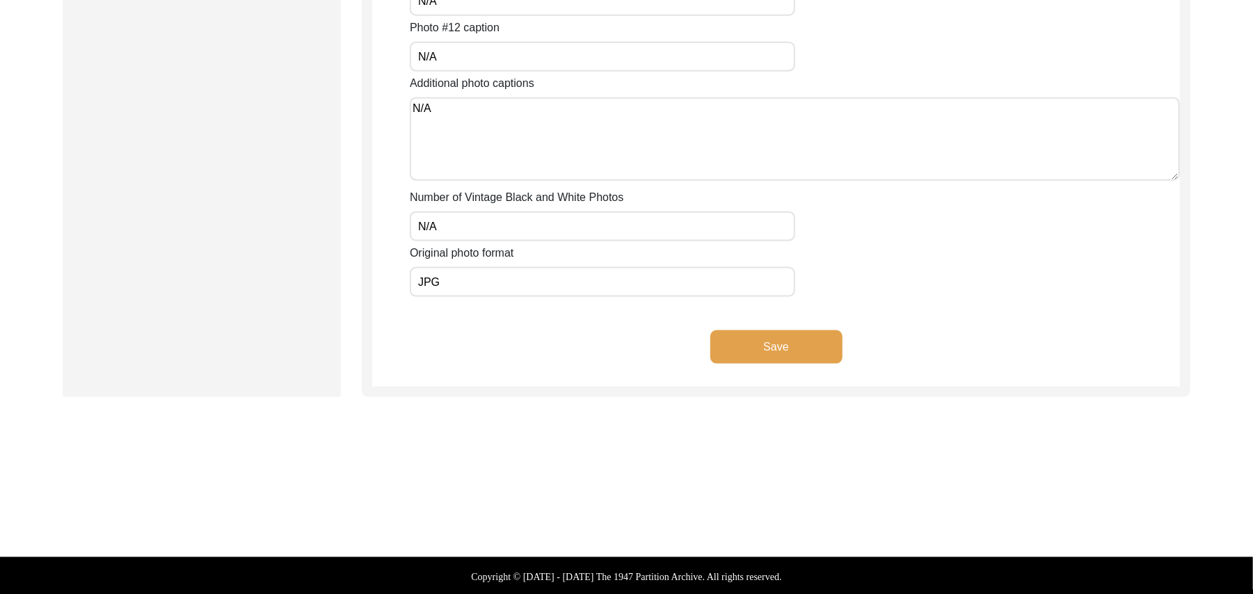
click at [780, 340] on button "Save" at bounding box center [776, 346] width 132 height 33
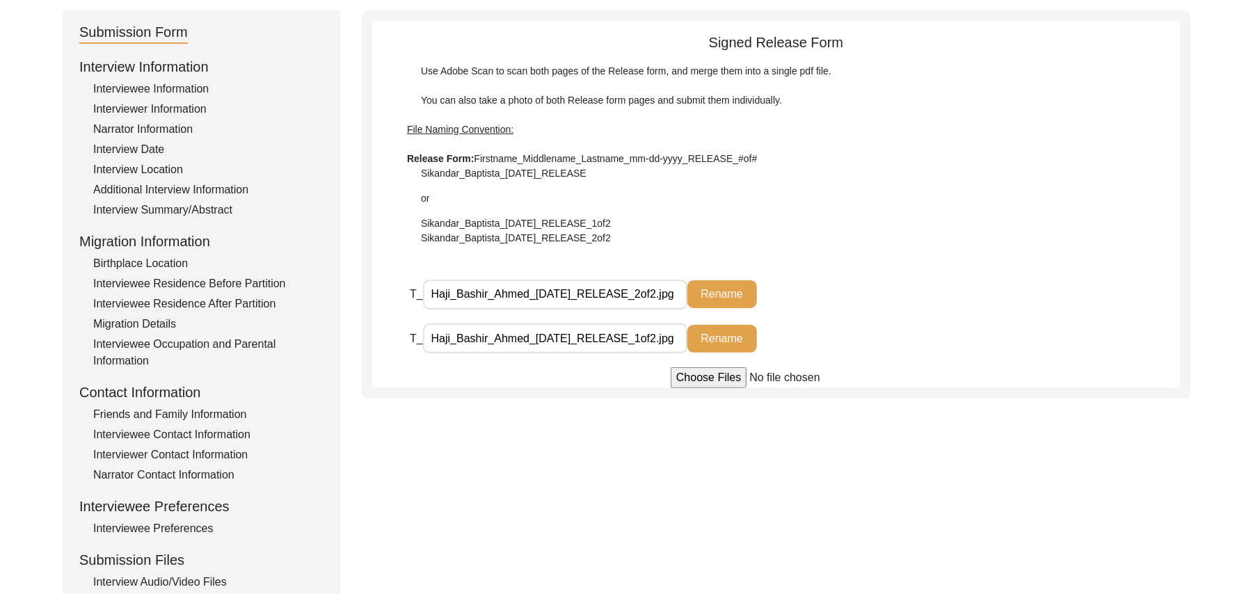
scroll to position [0, 0]
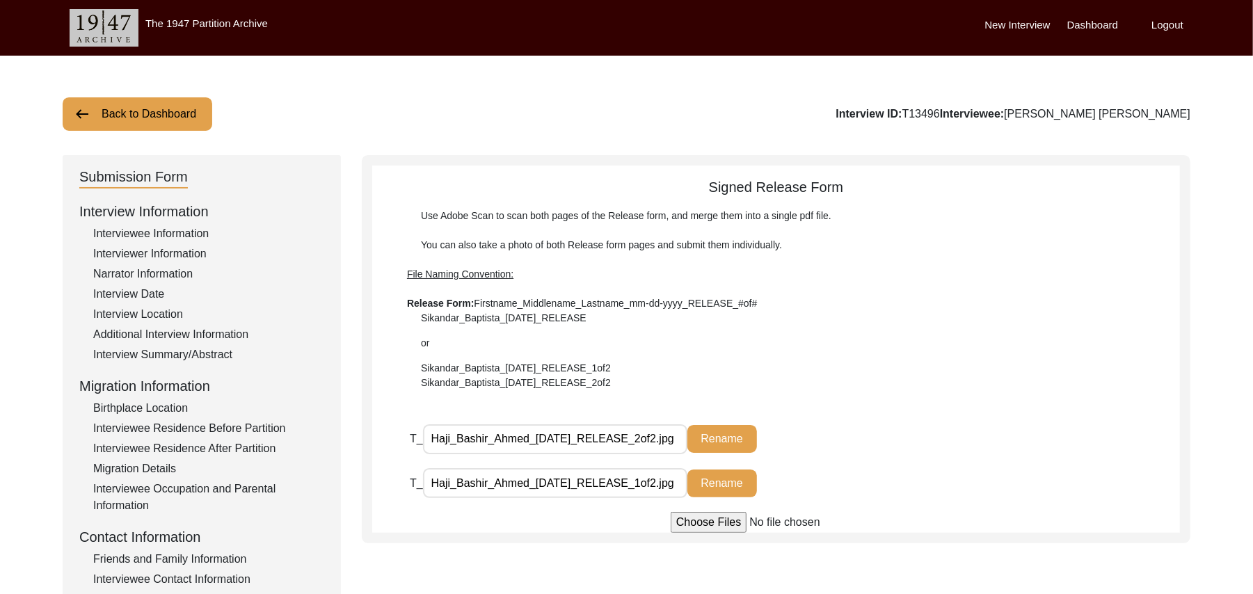
click at [184, 107] on button "Back to Dashboard" at bounding box center [138, 113] width 150 height 33
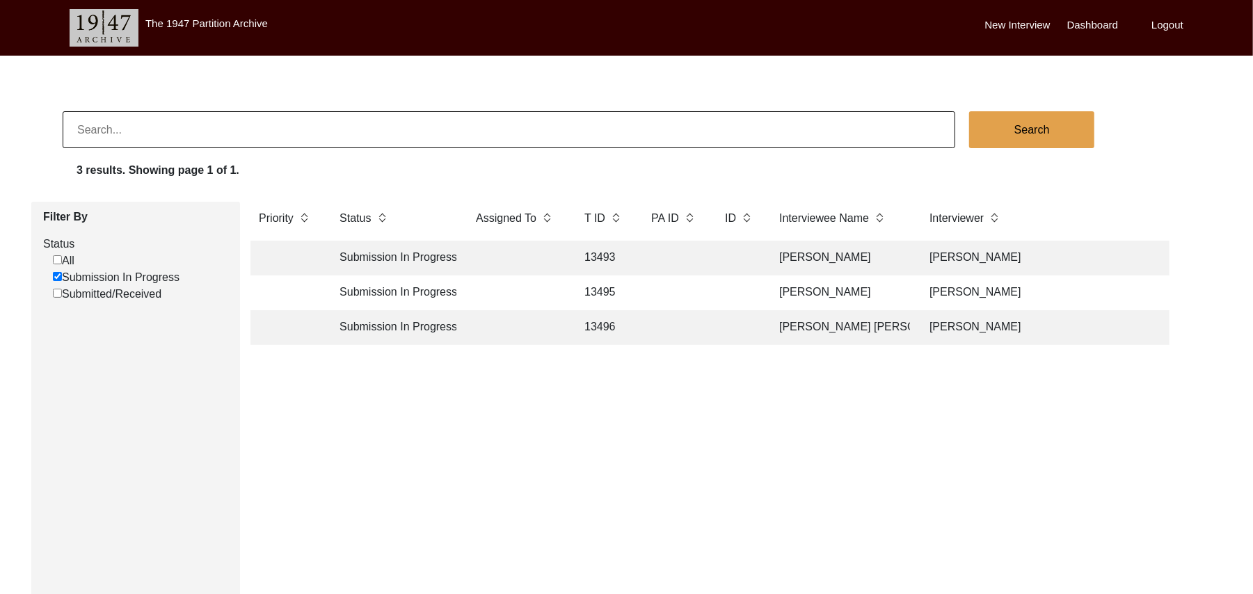
click at [602, 288] on td "13495" at bounding box center [604, 292] width 56 height 35
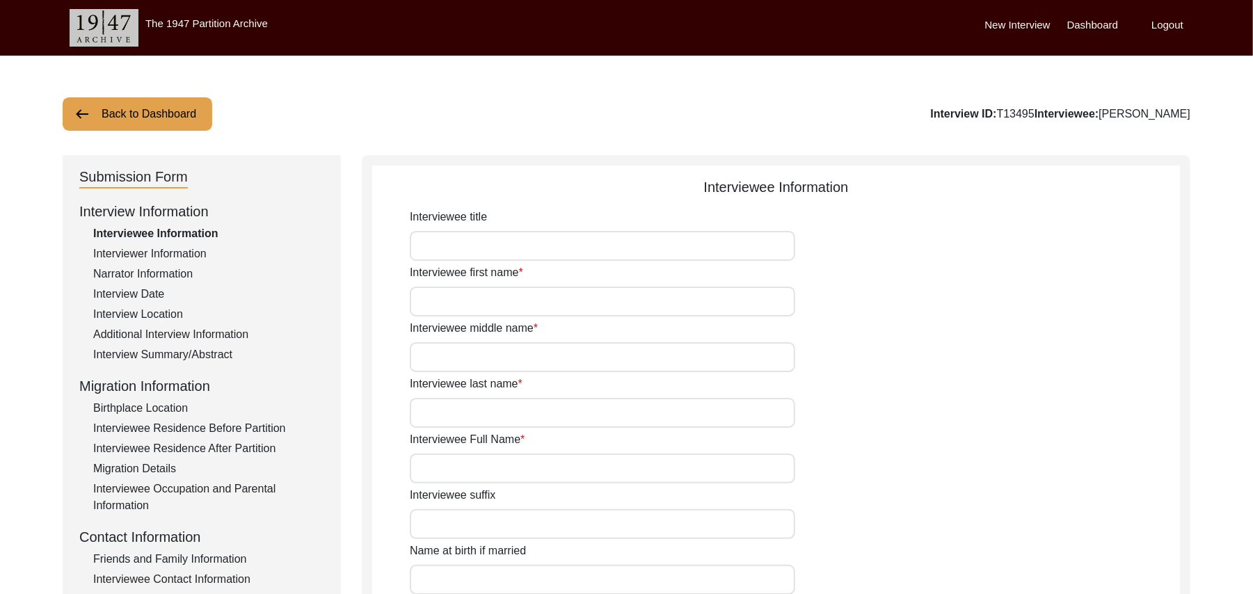
type input "Mr"
type input "Rehmat"
type input "Ali"
type input "Mehr"
type input "Rehmat Ali"
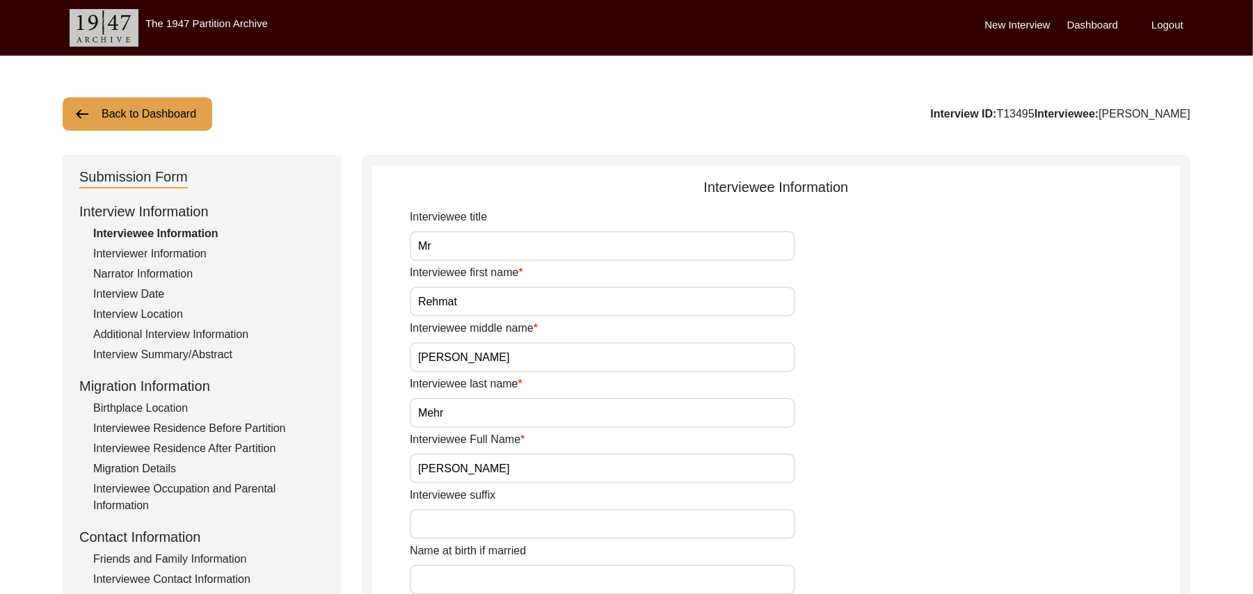
type input "N/A"
type input "Rehmat Ali"
type input "1923"
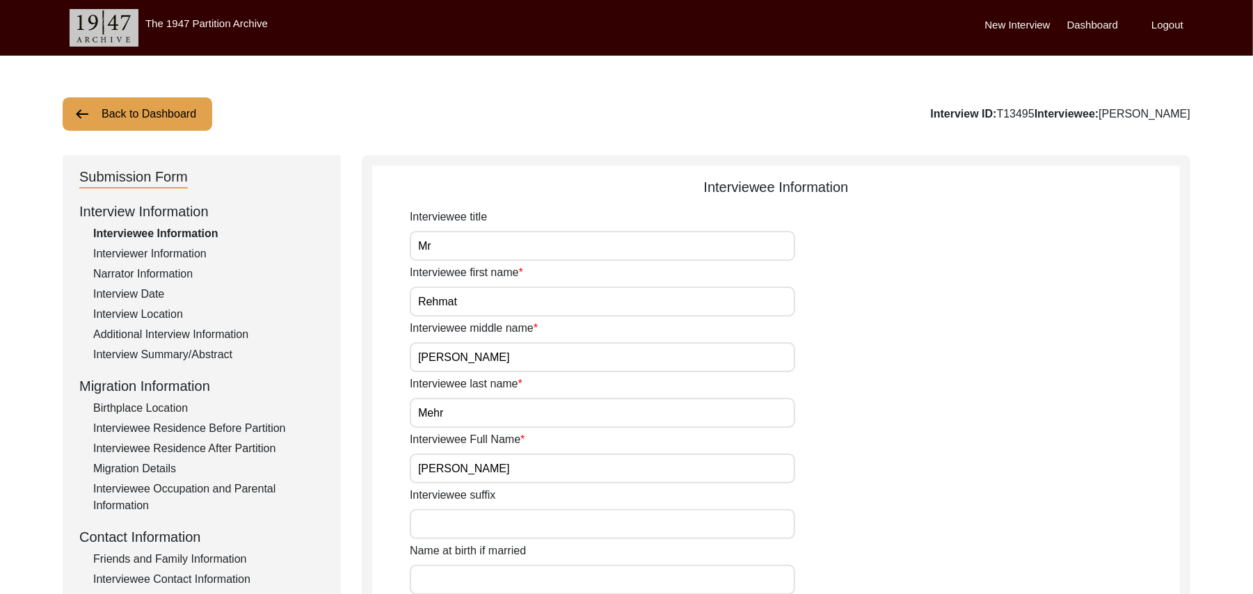
type input "102 Years"
type input "Islam"
type input "N/A"
type textarea "N/A"
type input "Punjabi"
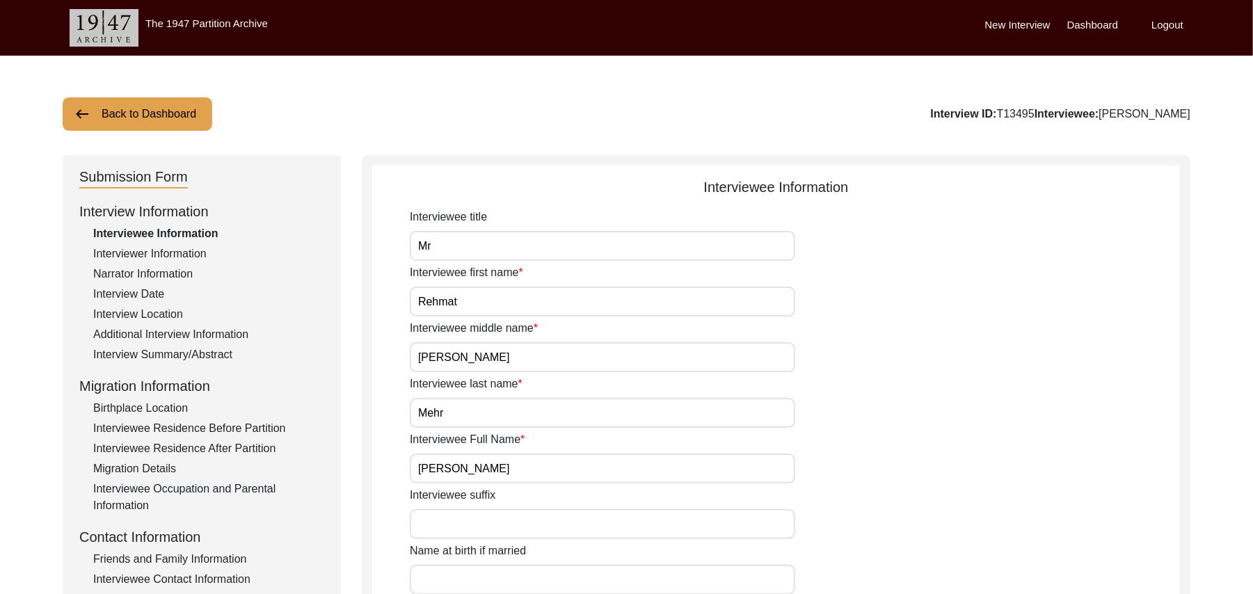
type input "Malwai"
type input "Male"
type input "Araein"
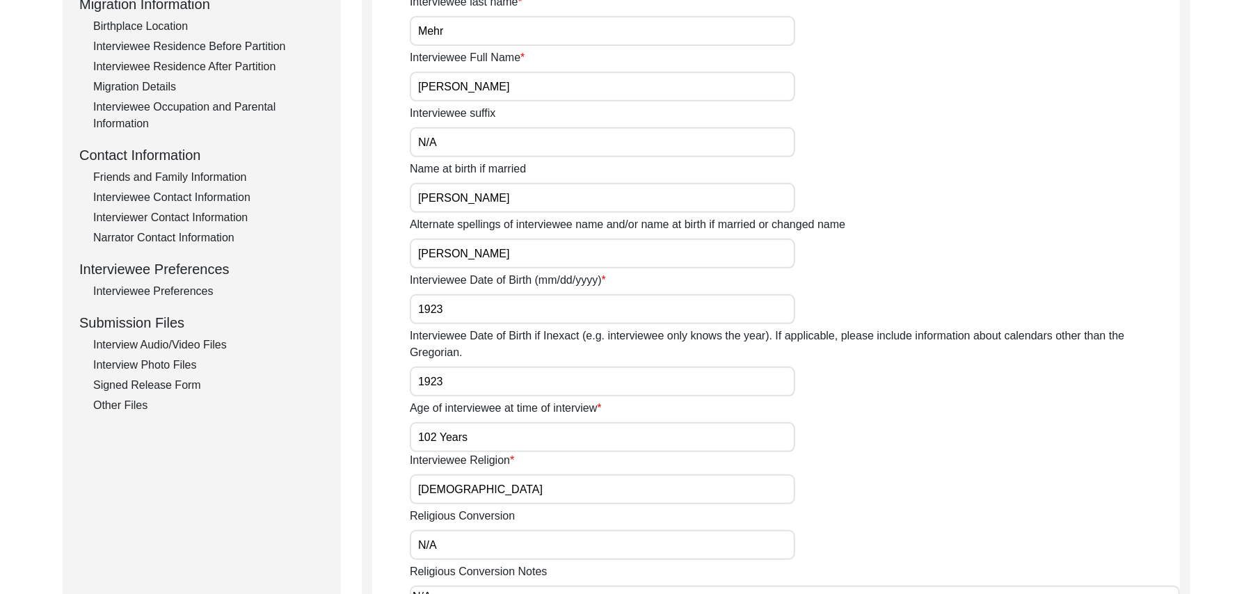
scroll to position [508, 0]
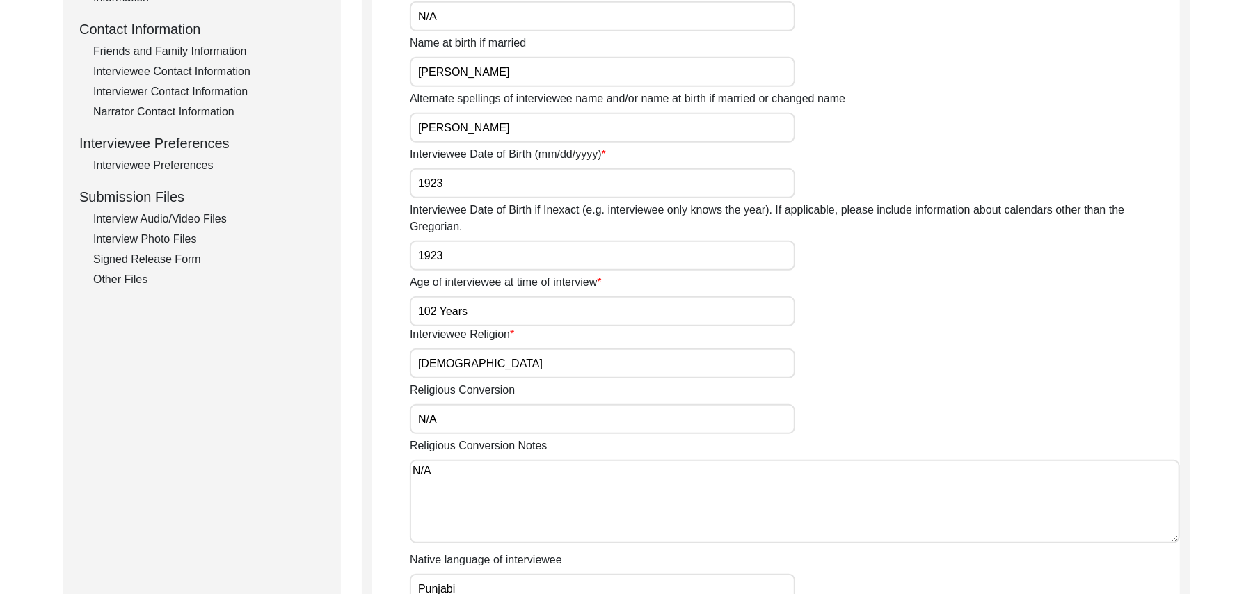
click at [173, 234] on div "Interview Photo Files" at bounding box center [208, 239] width 231 height 17
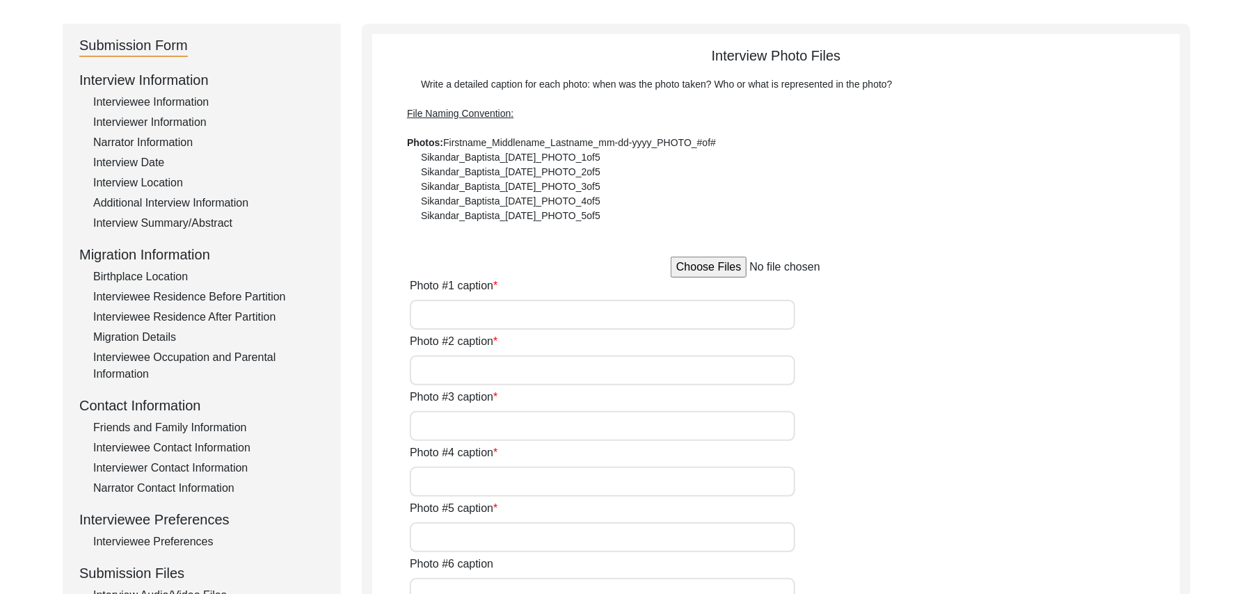
scroll to position [139, 0]
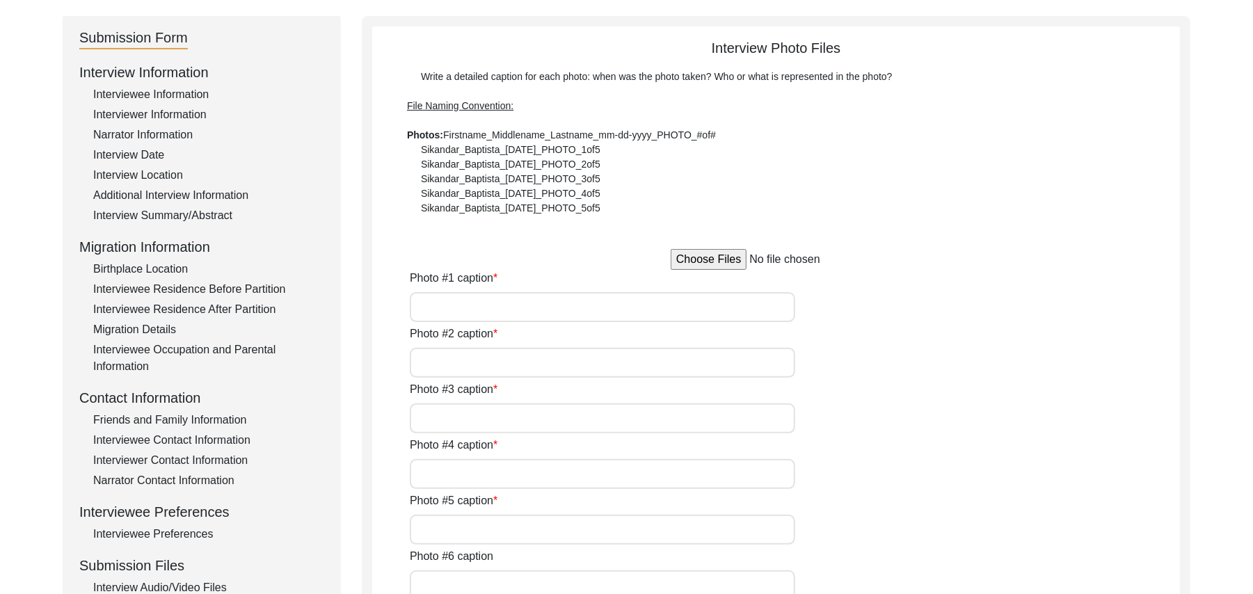
click at [722, 259] on input "file" at bounding box center [776, 259] width 211 height 21
type input "C:\fakepath\Rehmat_Ali_08-14-2025_PHOTO_1of6.jpg"
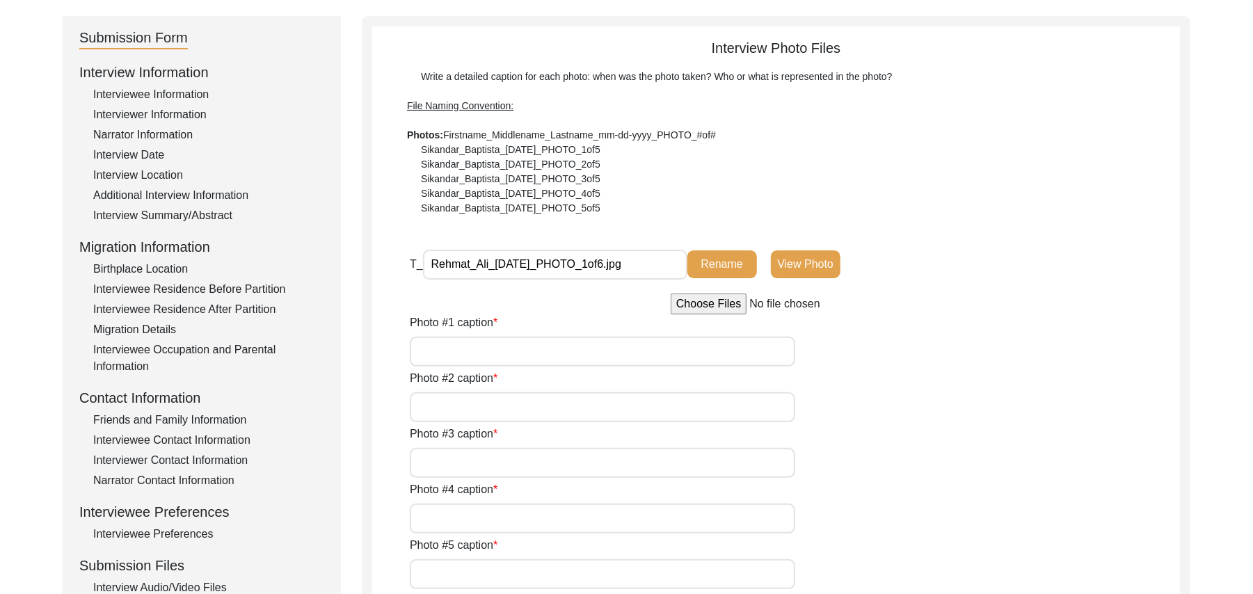
click at [705, 307] on input "file" at bounding box center [776, 304] width 211 height 21
type input "C:\fakepath\Rehmat_Ali_08-15-2025_PHOTO_2of6.jpg"
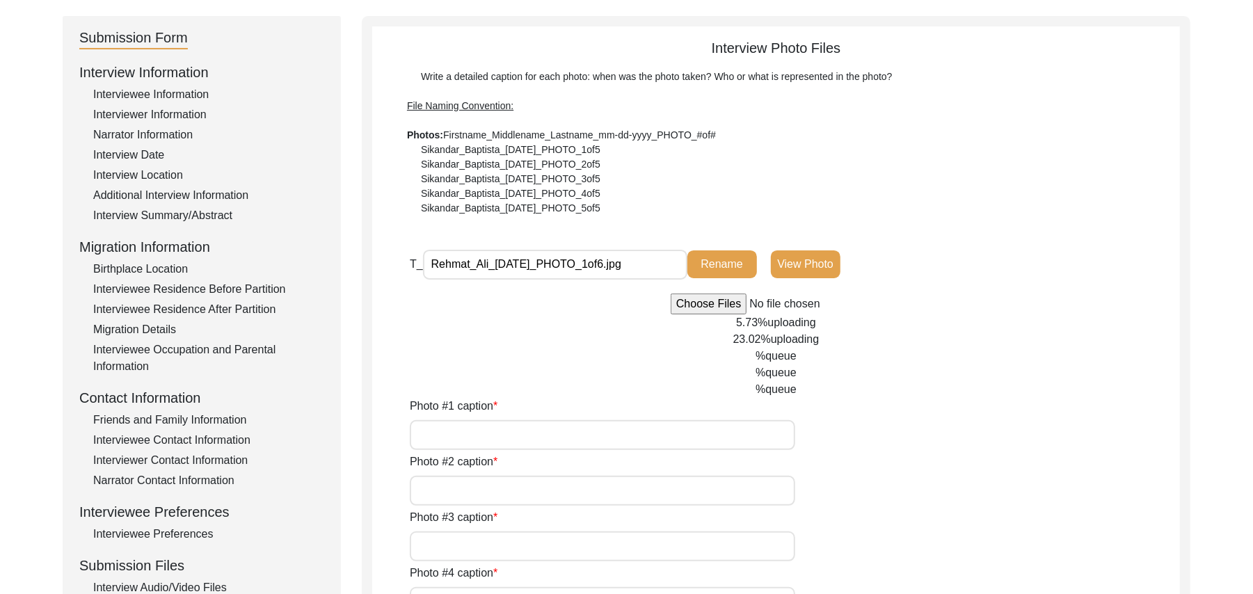
click at [666, 429] on input "Photo #1 caption" at bounding box center [602, 435] width 385 height 30
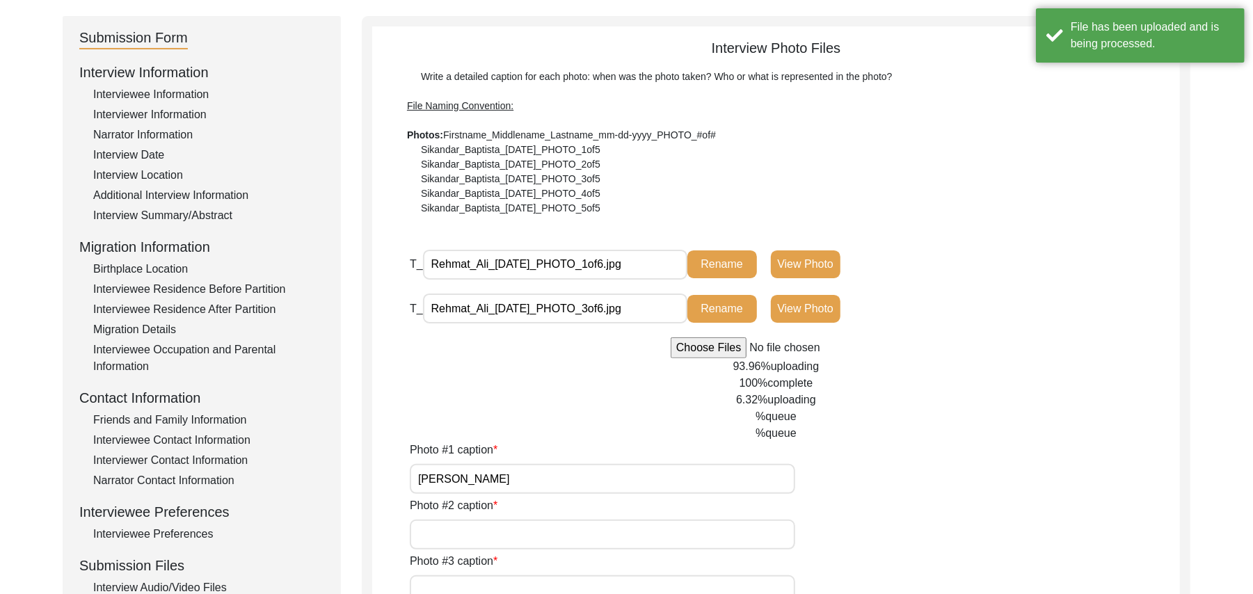
type input "Rehmat Ali"
click at [602, 523] on input "Photo #2 caption" at bounding box center [602, 535] width 385 height 30
paste input "Rehmat Ali"
type input "Rehmat Ali"
click at [579, 584] on input "Photo #3 caption" at bounding box center [602, 590] width 385 height 30
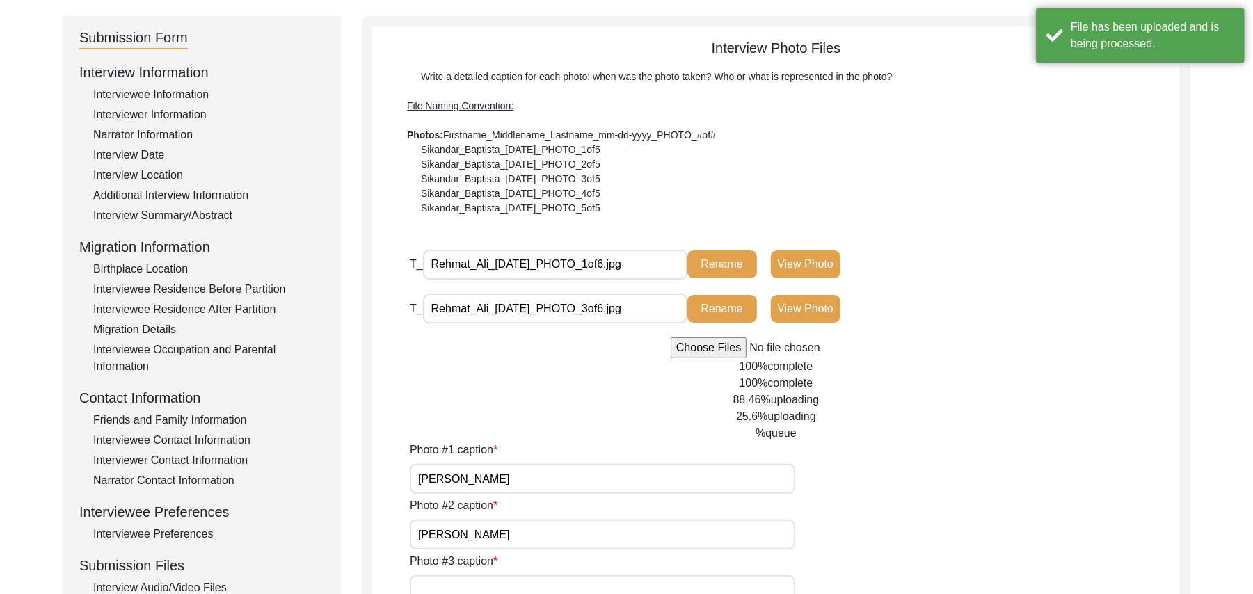
paste input "Rehmat Ali"
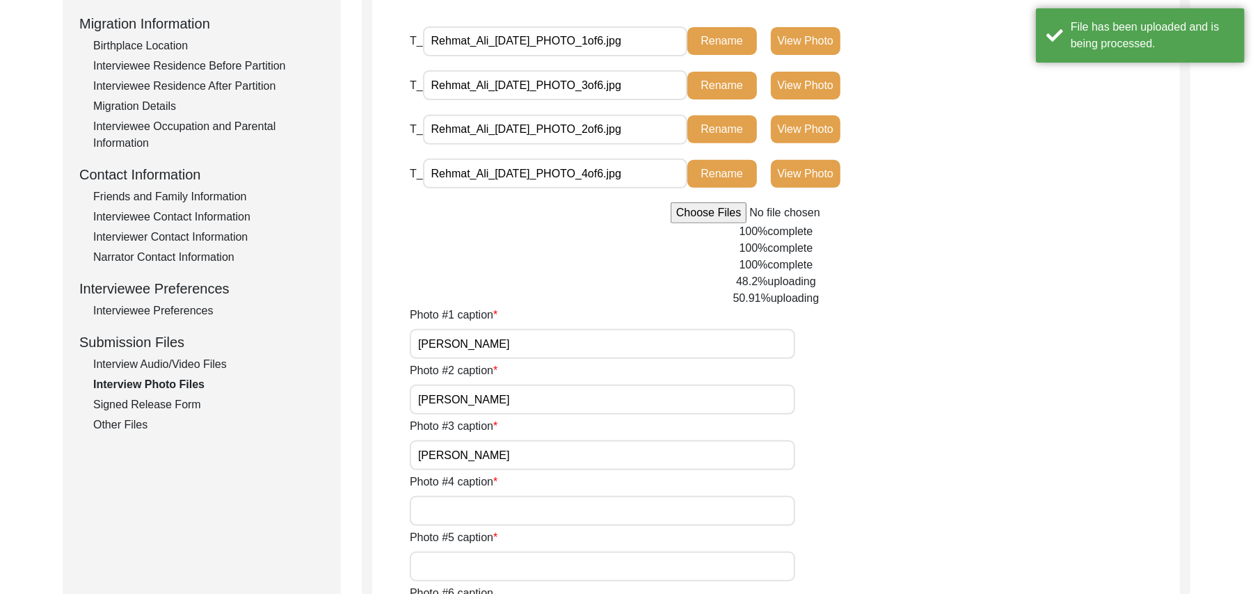
scroll to position [399, 0]
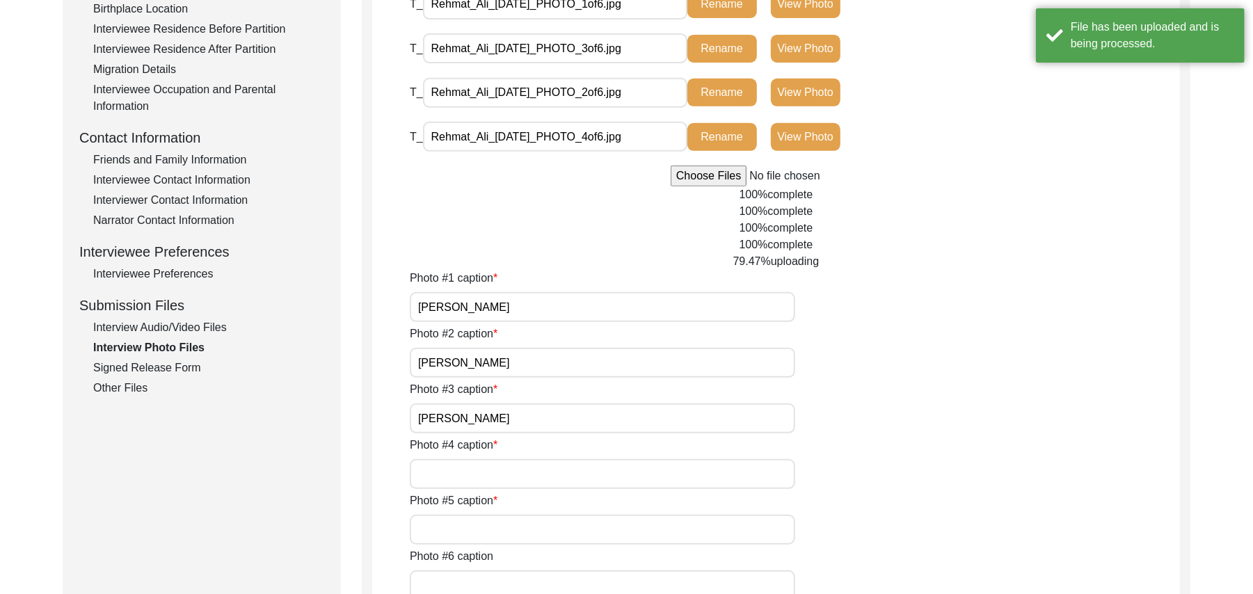
type input "Rehmat Ali"
click at [524, 479] on input "Photo #4 caption" at bounding box center [602, 474] width 385 height 30
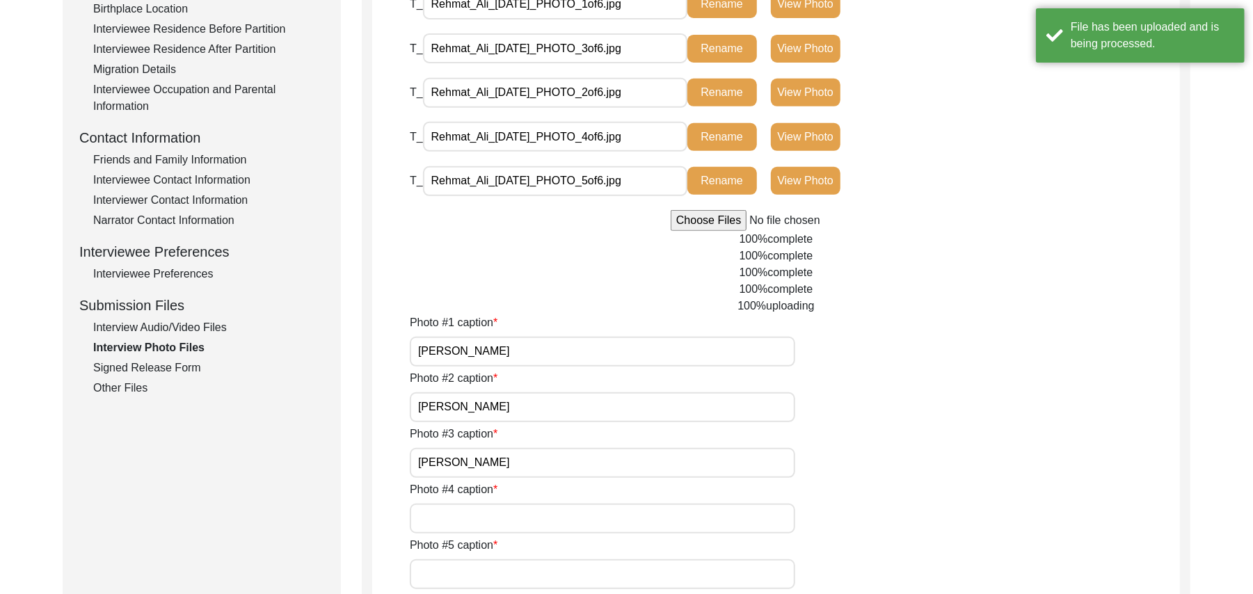
paste input "Rehmat Ali"
type input "Rehmat Ali"
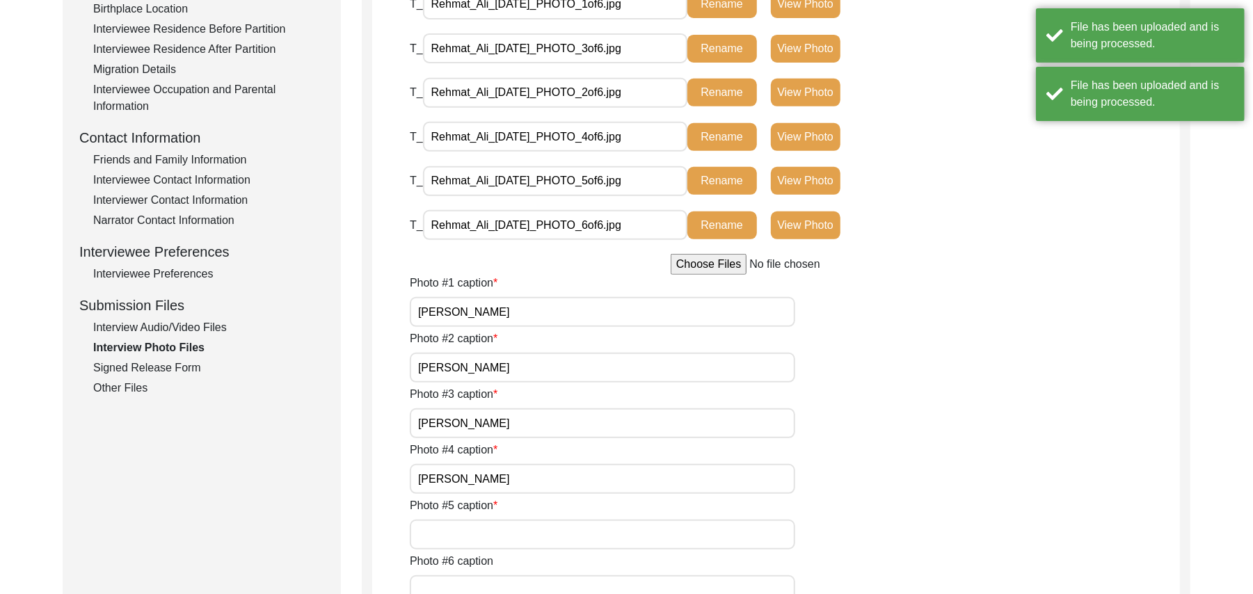
type input "Rehmat Ali"
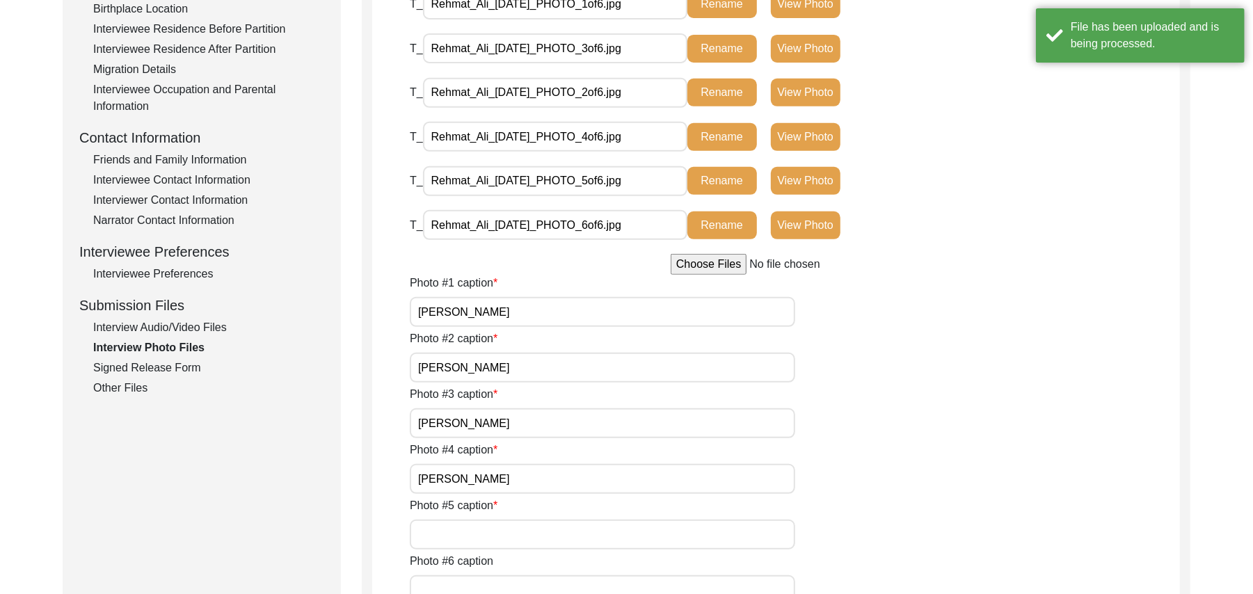
click at [474, 535] on input "Photo #5 caption" at bounding box center [602, 535] width 385 height 30
paste input "Rehmat Ali"
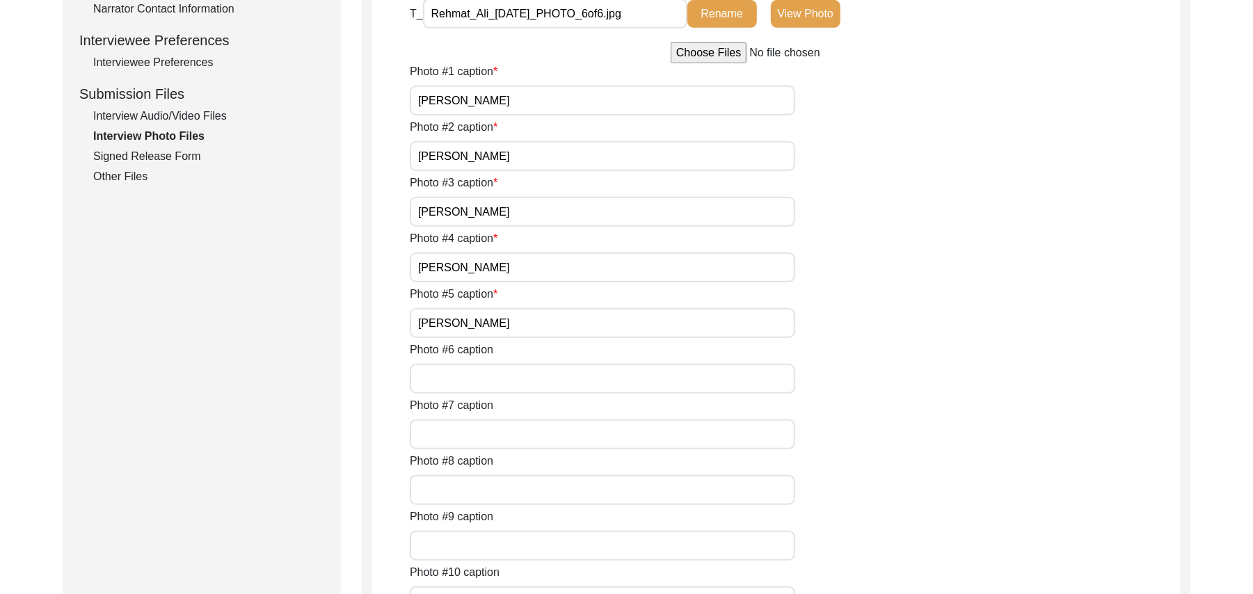
scroll to position [686, 0]
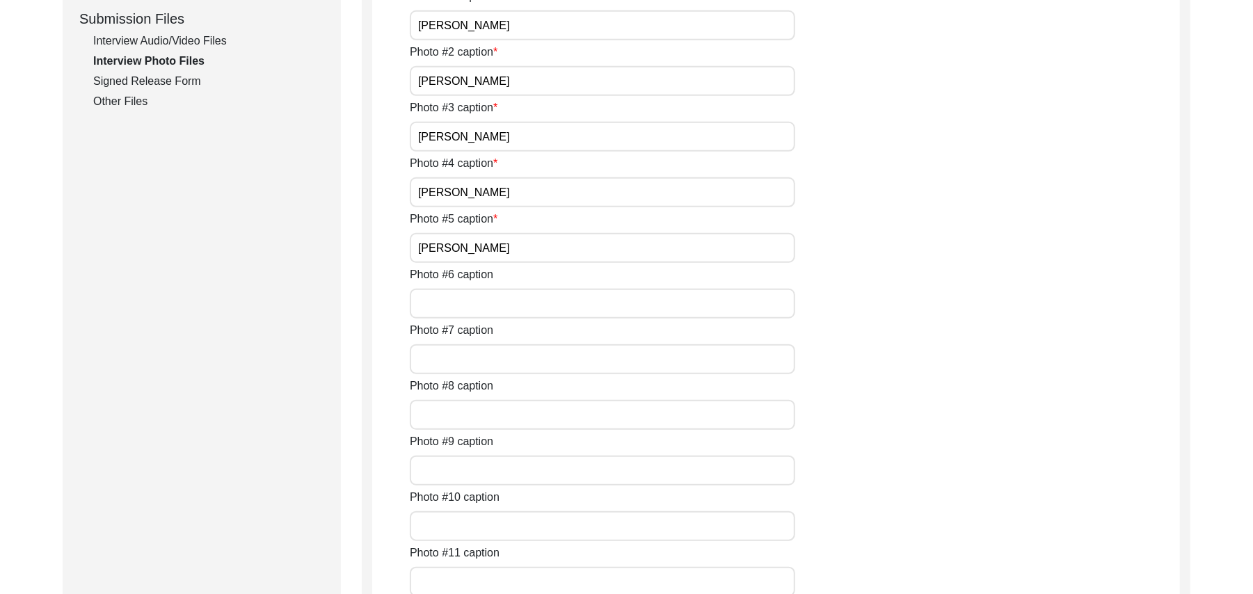
type input "Rehmat Ali"
click at [561, 306] on input "Photo #6 caption" at bounding box center [602, 304] width 385 height 30
paste input "Rehmat Ali"
type input "Rehmat Ali"
click at [515, 362] on input "Photo #7 caption" at bounding box center [602, 359] width 385 height 30
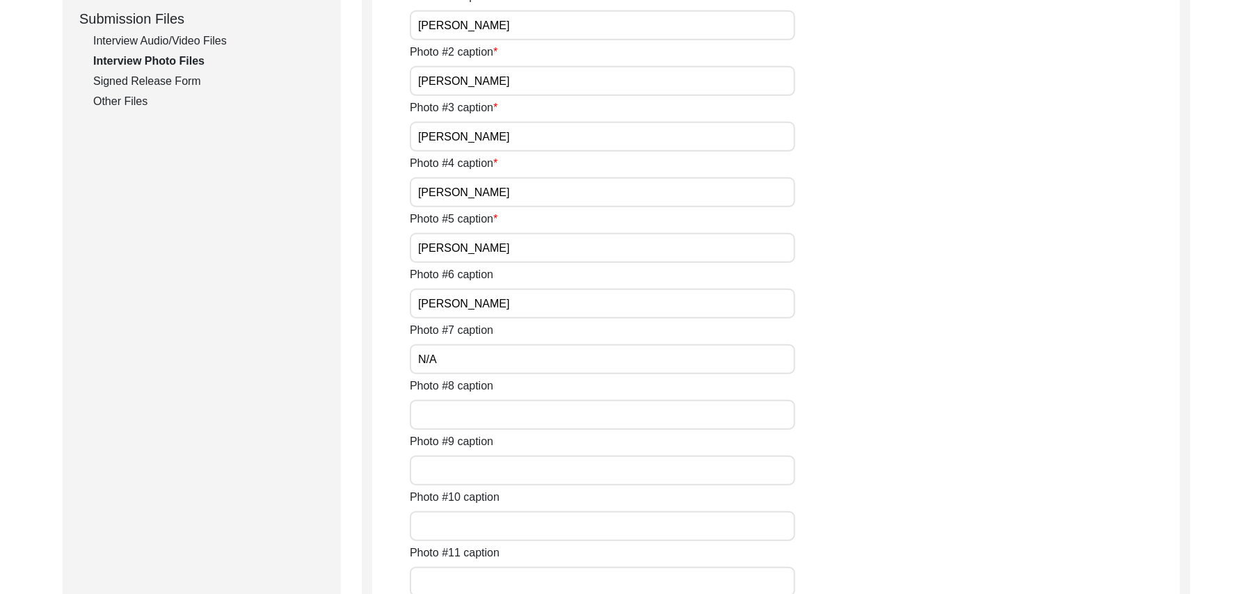
type input "N/A"
click at [488, 413] on input "Photo #8 caption" at bounding box center [602, 415] width 385 height 30
paste input "N/A"
type input "N/A"
click at [469, 472] on input "Photo #9 caption" at bounding box center [602, 471] width 385 height 30
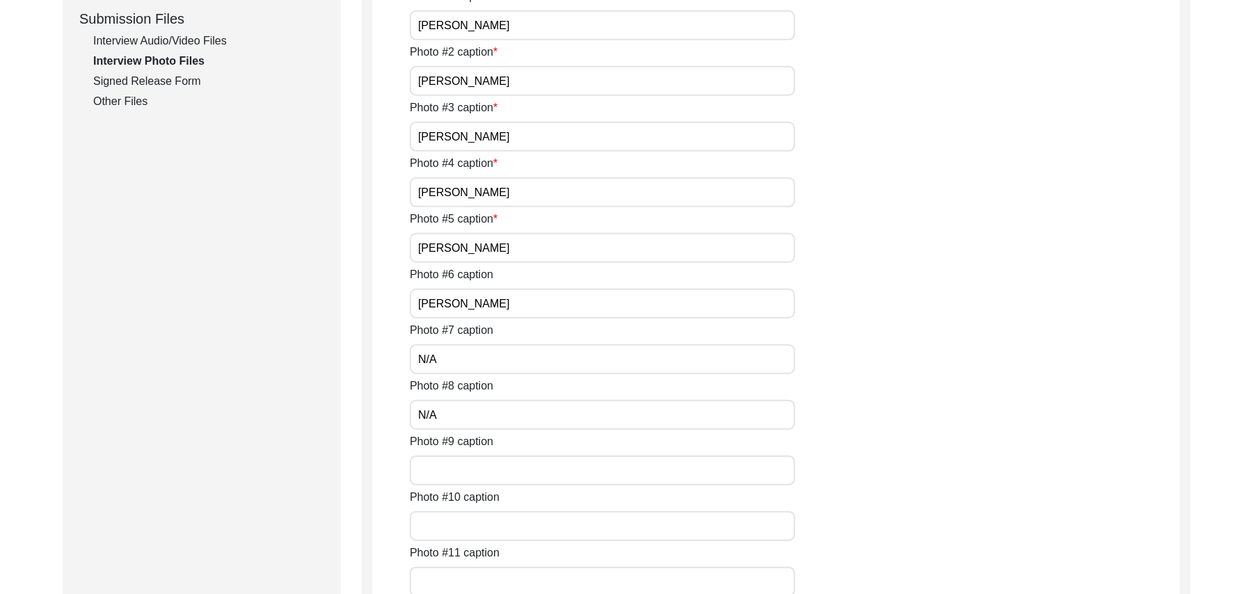
paste input "N/A"
type input "N/A"
click at [460, 520] on input "Photo #10 caption" at bounding box center [602, 526] width 385 height 30
paste input "N/A"
type input "N/A"
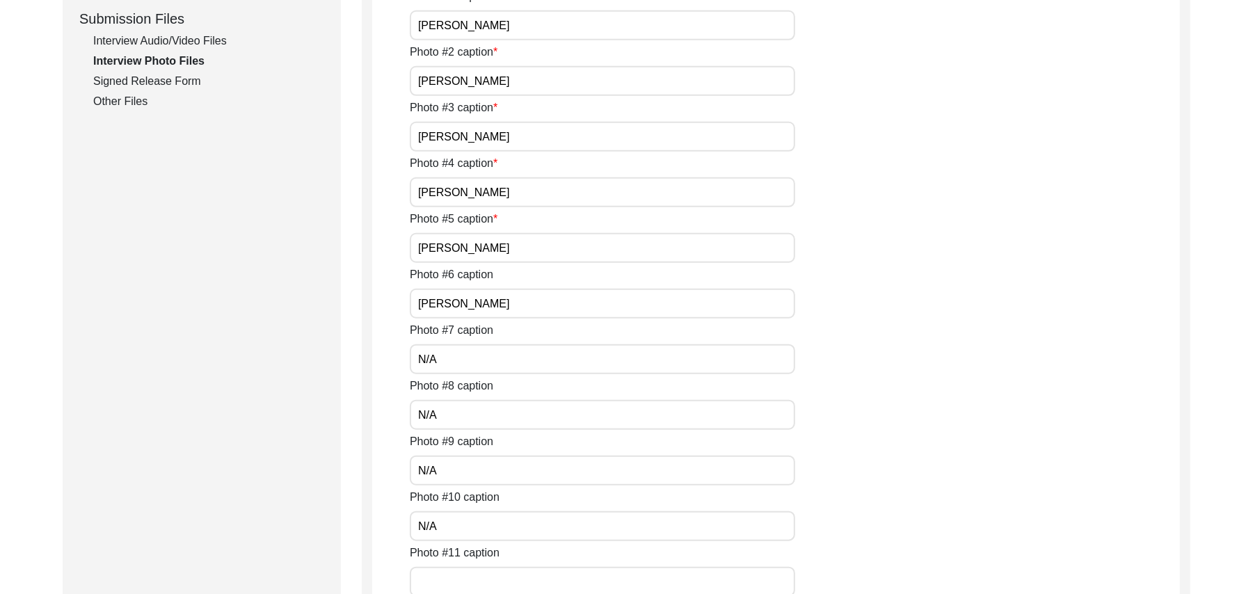
click at [454, 579] on input "Photo #11 caption" at bounding box center [602, 582] width 385 height 30
paste input "N/A"
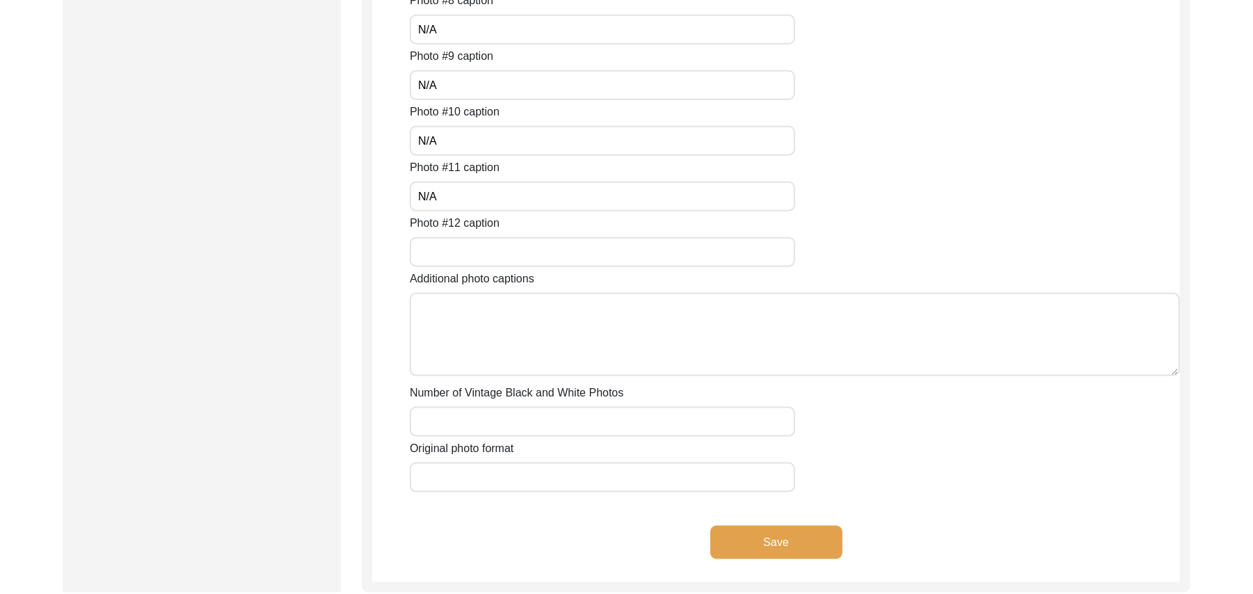
scroll to position [1096, 0]
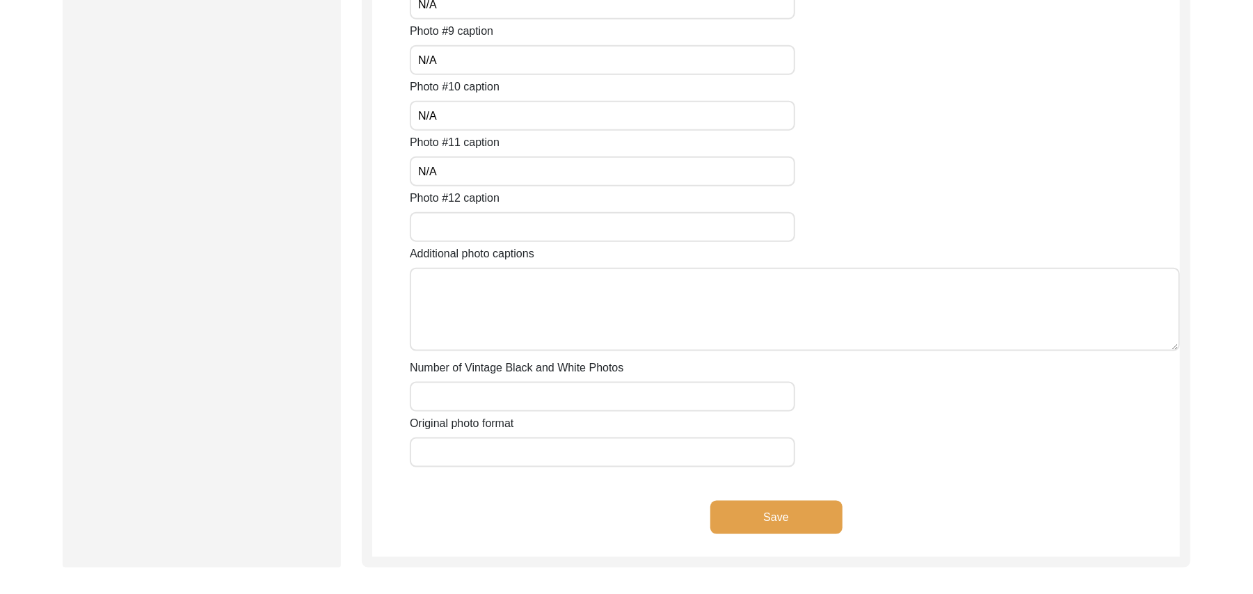
type input "N/A"
click at [431, 227] on input "Photo #12 caption" at bounding box center [602, 227] width 385 height 30
paste input "N/A"
type input "N/A"
click at [446, 302] on textarea "Additional photo captions" at bounding box center [795, 309] width 770 height 83
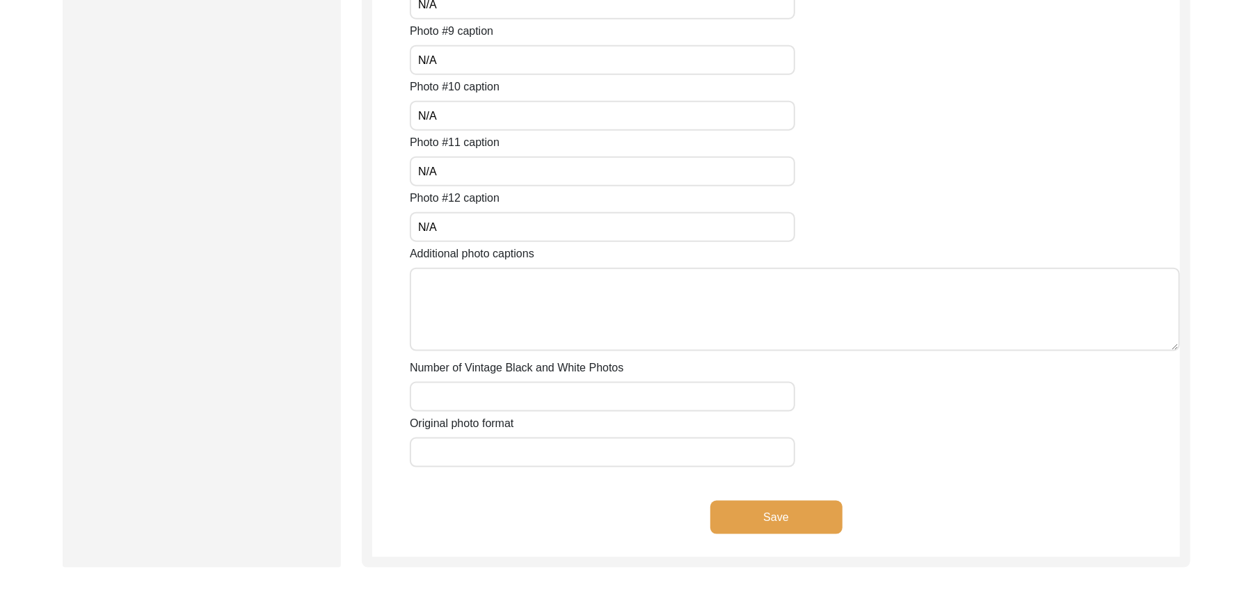
paste textarea "N/A"
type textarea "N/A"
click at [449, 388] on input "Number of Vintage Black and White Photos" at bounding box center [602, 397] width 385 height 30
paste input "N/A"
type input "N/A"
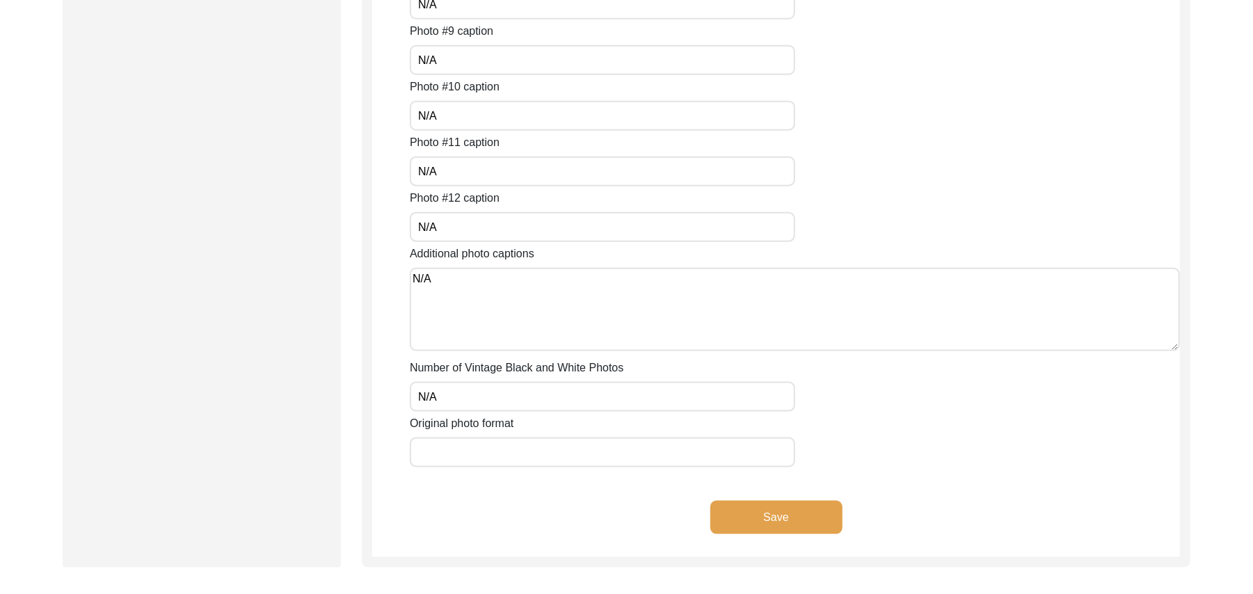
click at [460, 452] on input "Original photo format" at bounding box center [602, 453] width 385 height 30
type input "JPG"
click at [730, 504] on button "Save" at bounding box center [776, 517] width 132 height 33
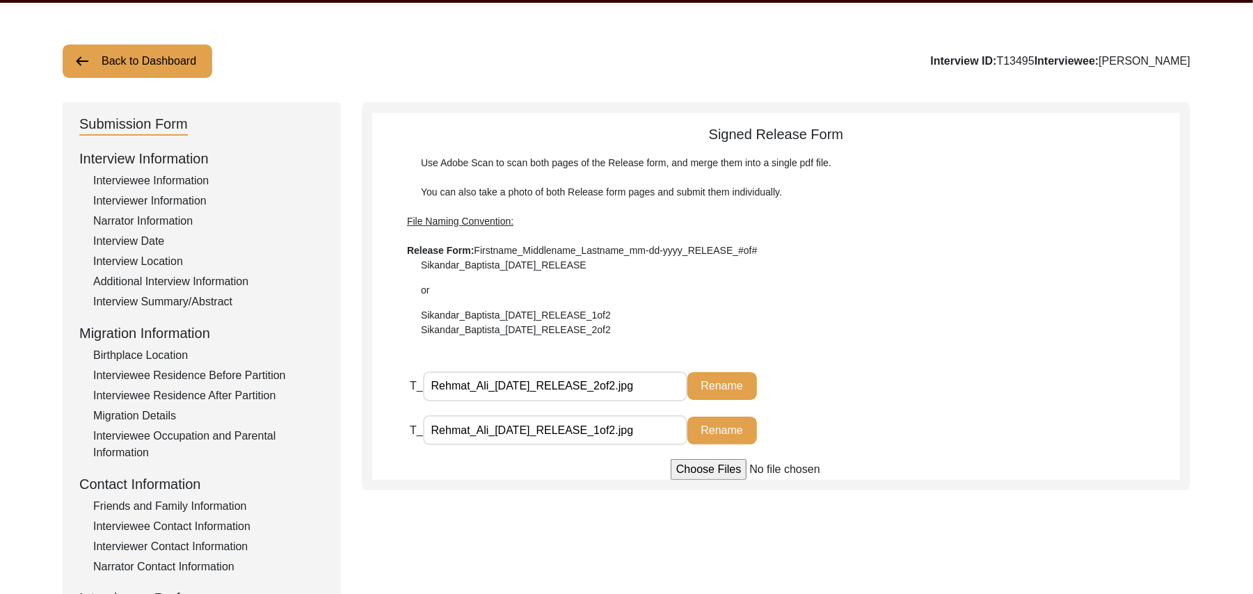
scroll to position [0, 0]
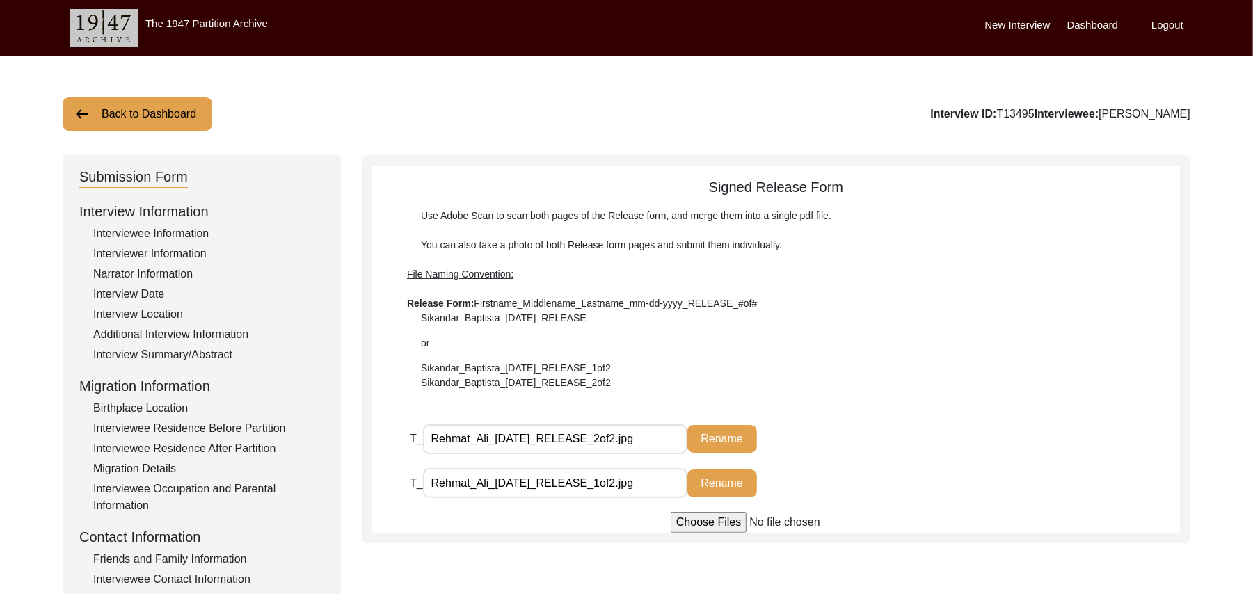
click at [97, 110] on button "Back to Dashboard" at bounding box center [138, 113] width 150 height 33
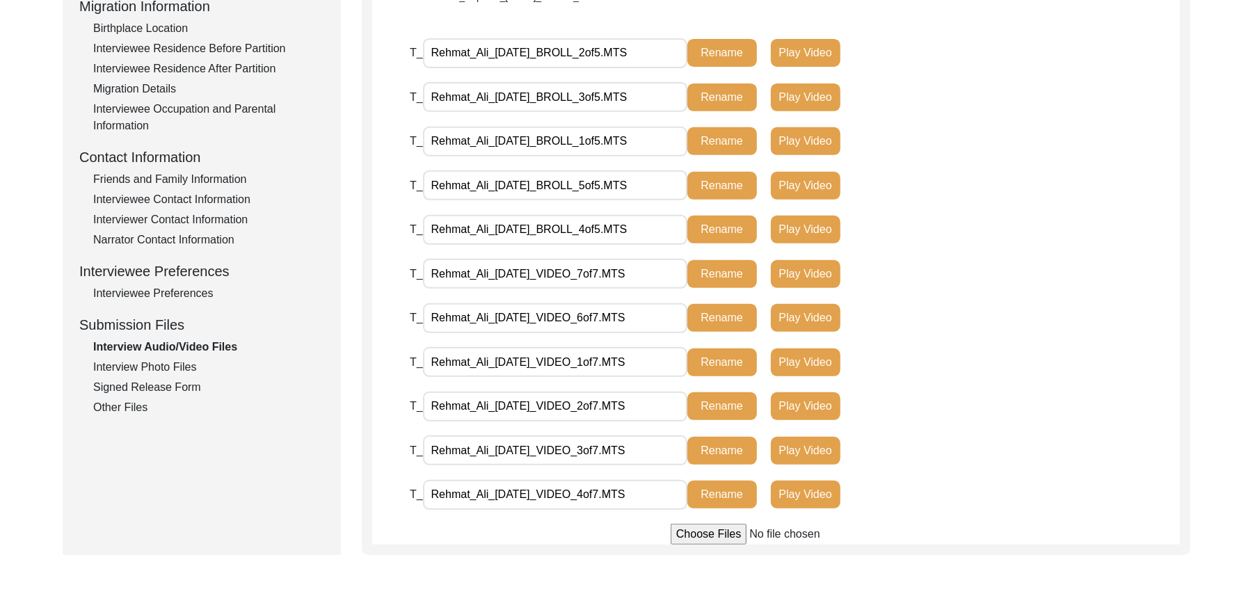
scroll to position [376, 0]
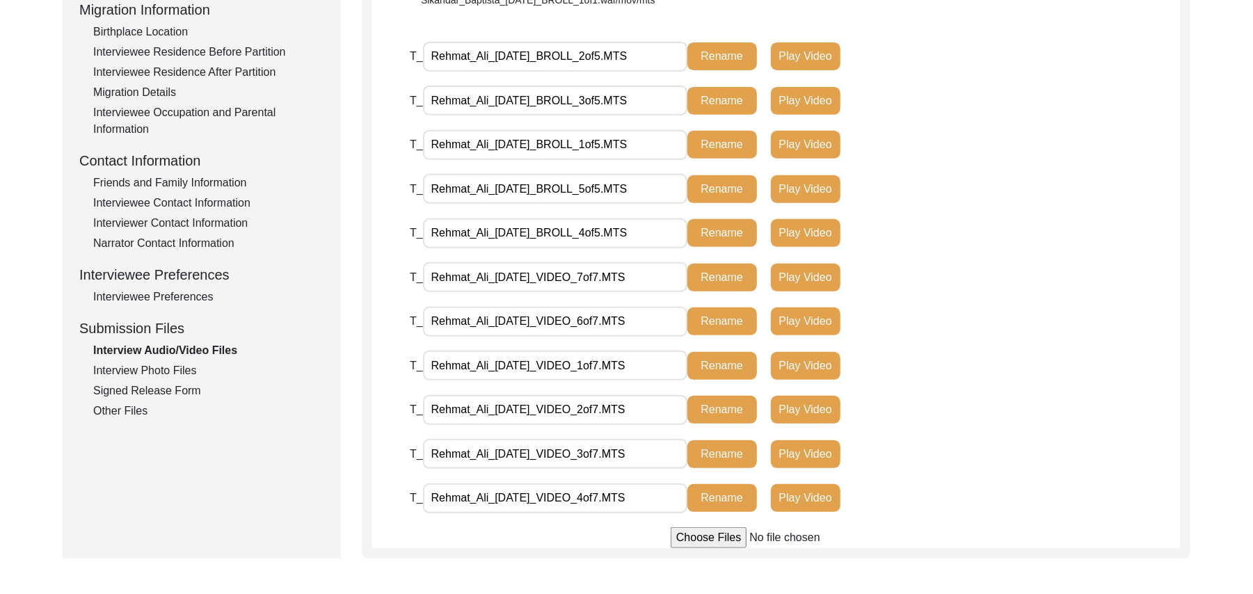
click at [721, 535] on input "file" at bounding box center [776, 537] width 211 height 21
type input "C:\fakepath\Rehmat_Ali_[DATE]_VIDEO_5of7.MTS"
